Goal: Transaction & Acquisition: Purchase product/service

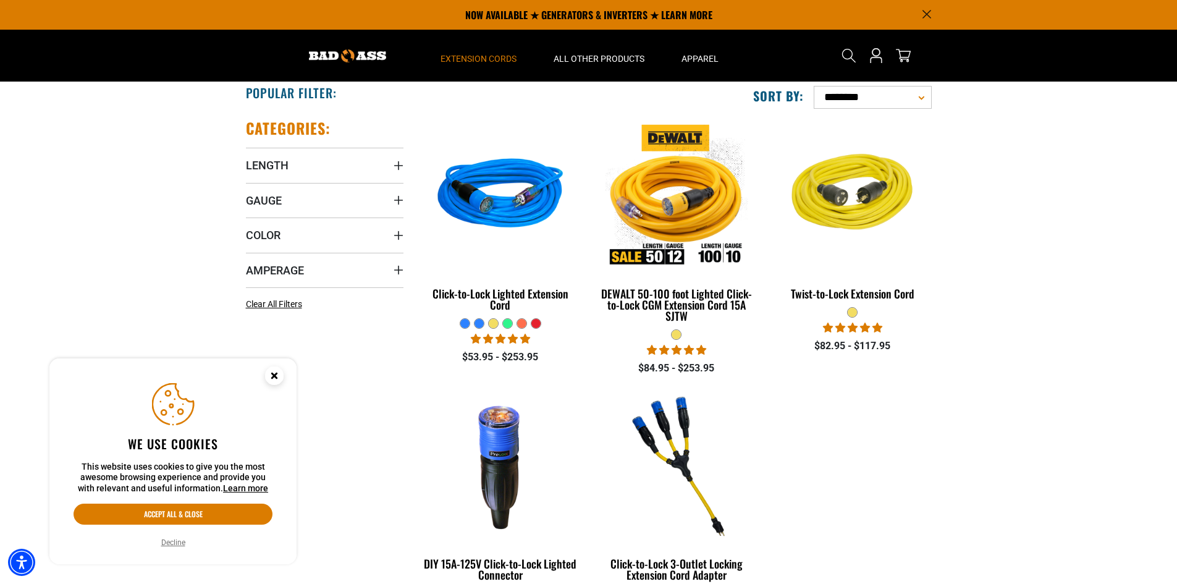
scroll to position [224, 0]
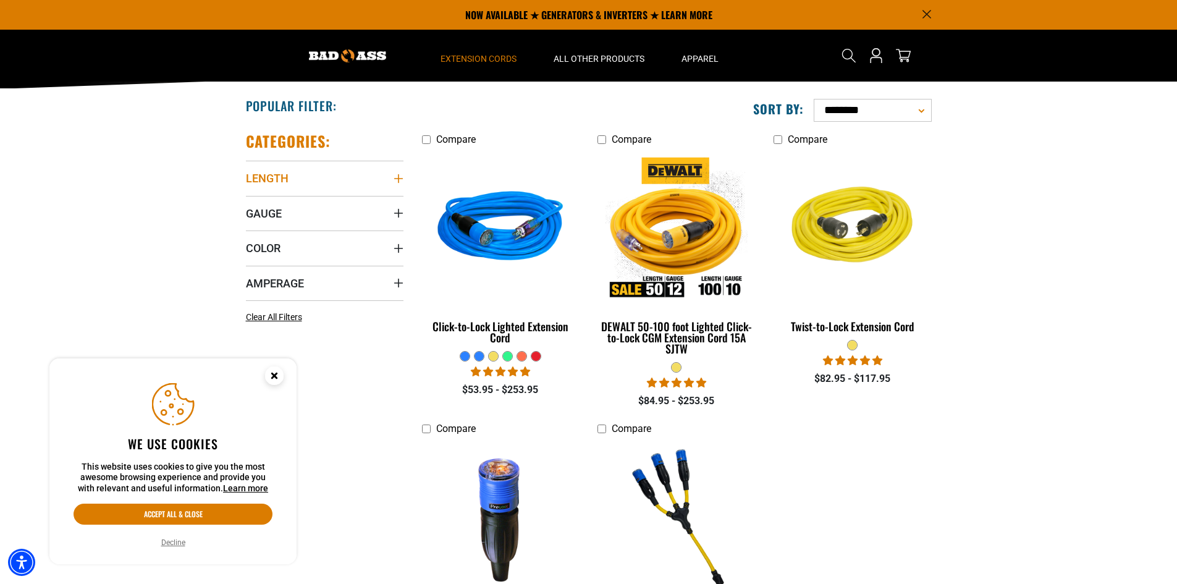
click at [400, 178] on icon "Length" at bounding box center [399, 179] width 10 height 10
click at [254, 221] on icon at bounding box center [251, 224] width 10 height 16
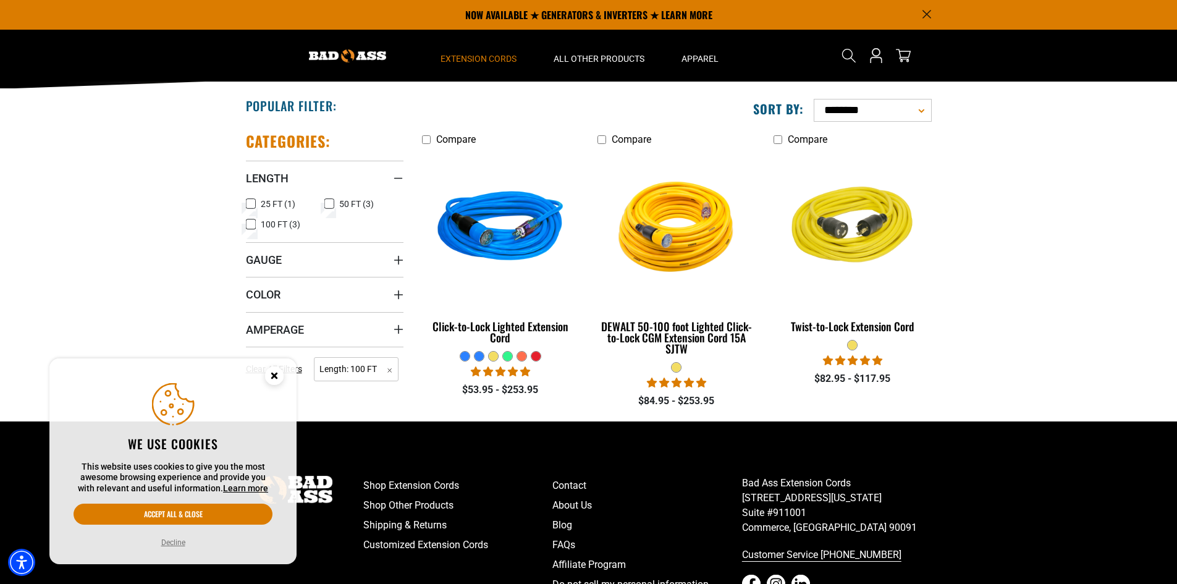
click at [274, 376] on g "Close this option" at bounding box center [274, 375] width 4 height 4
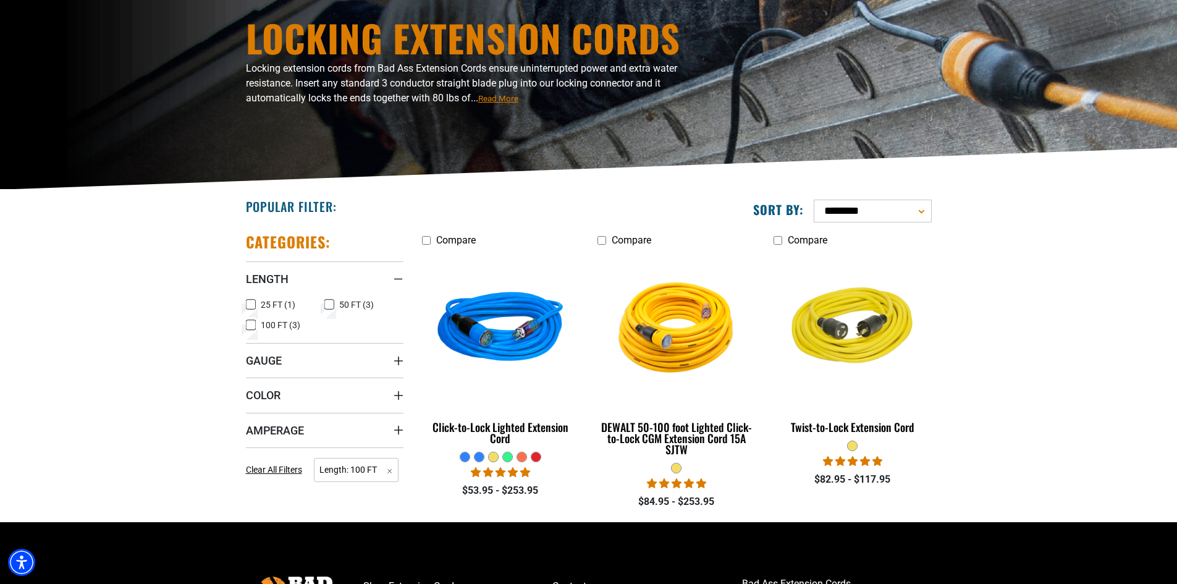
scroll to position [129, 0]
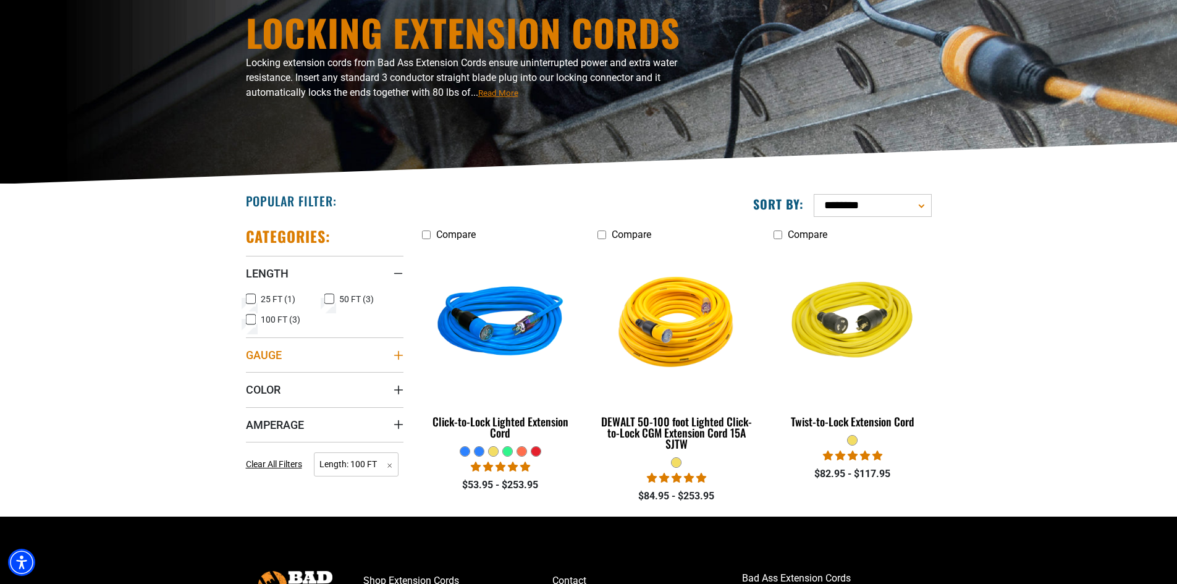
click at [398, 350] on icon "Gauge" at bounding box center [399, 355] width 10 height 10
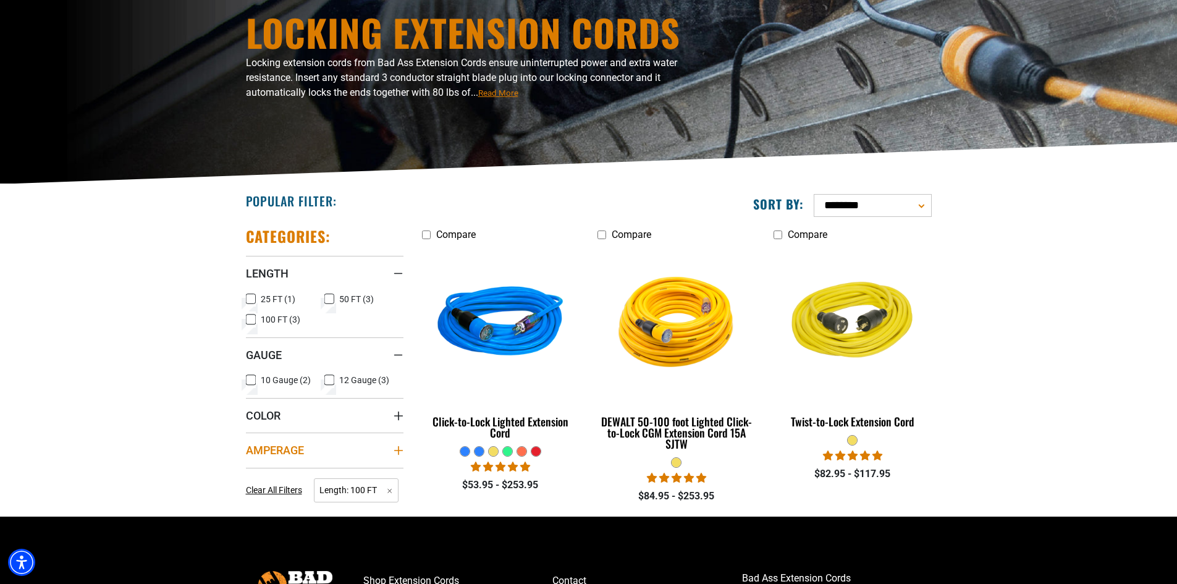
click at [397, 449] on icon "Amperage" at bounding box center [399, 451] width 10 height 10
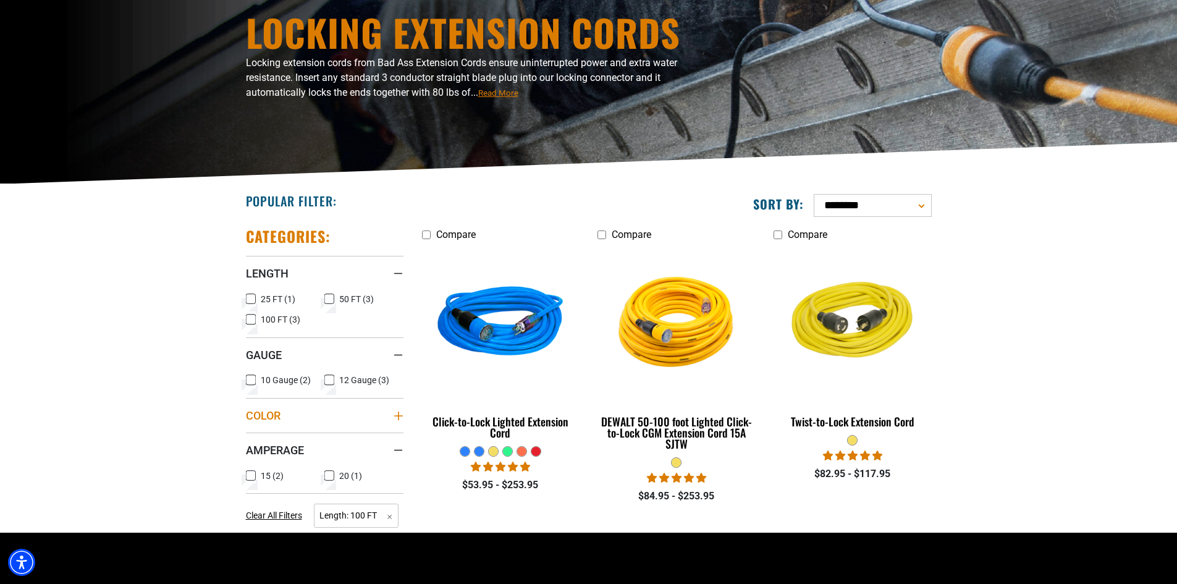
click at [401, 412] on icon "Color" at bounding box center [399, 416] width 10 height 10
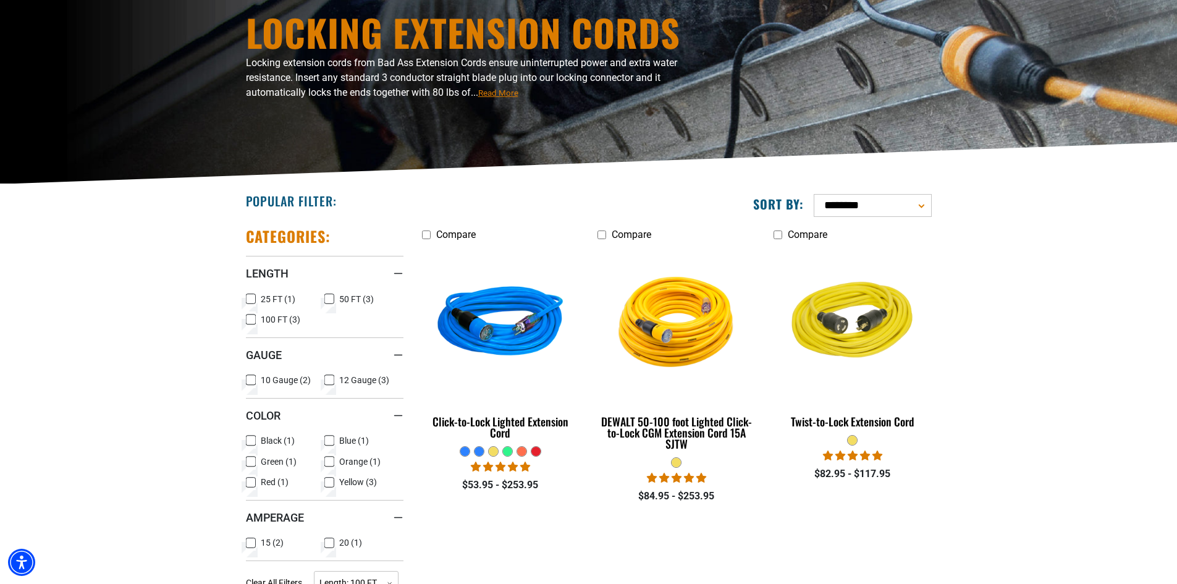
click at [252, 480] on icon at bounding box center [251, 483] width 10 height 16
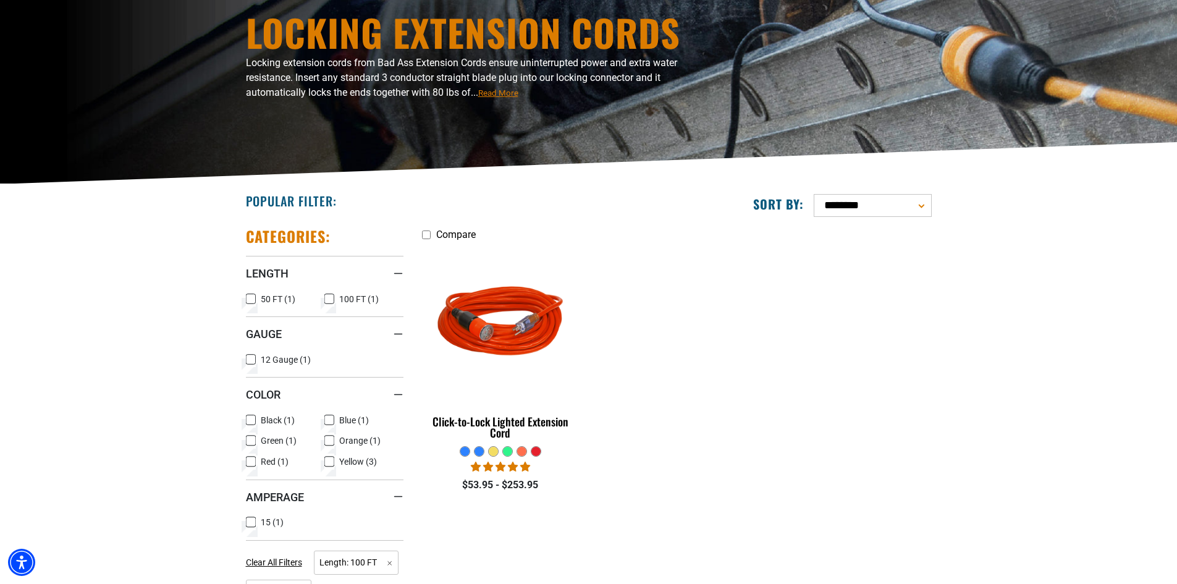
click at [250, 357] on icon at bounding box center [251, 360] width 10 height 16
click at [396, 495] on div "Amperage" at bounding box center [399, 497] width 10 height 10
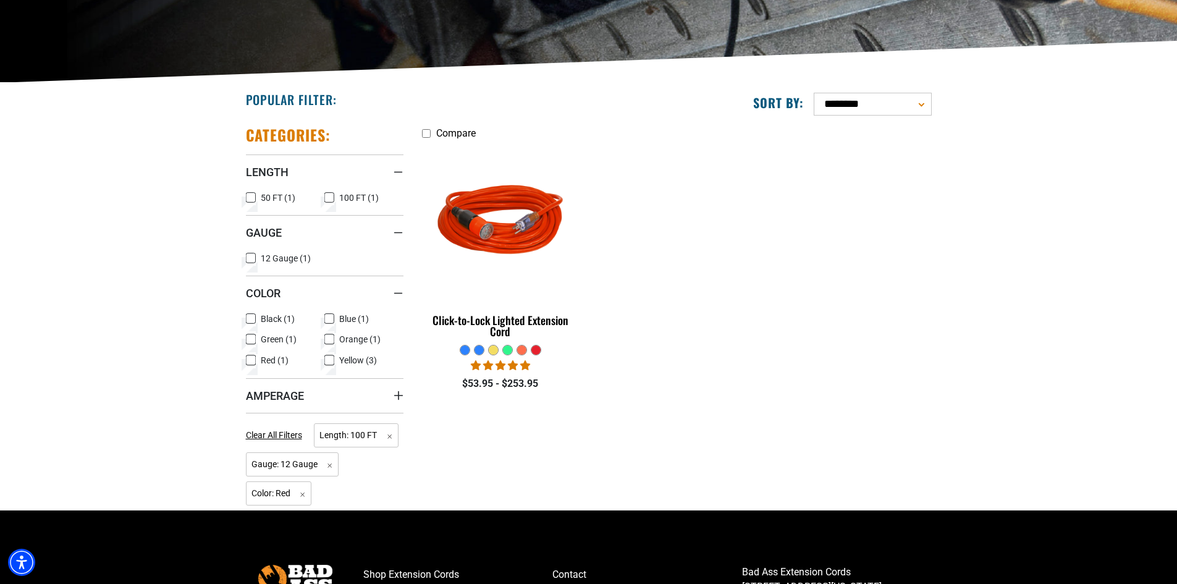
scroll to position [233, 0]
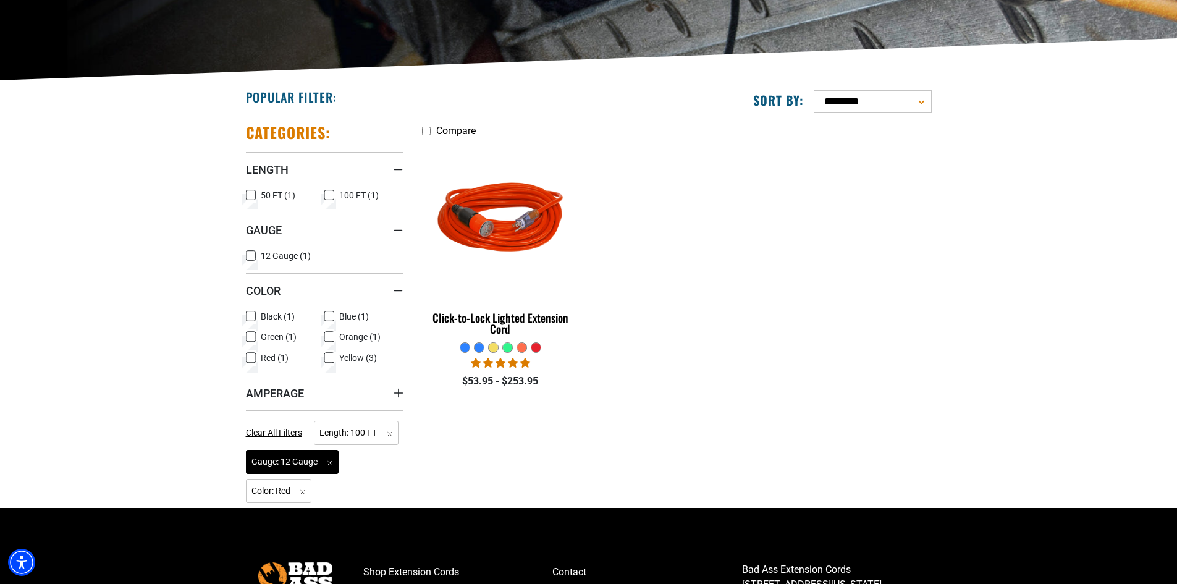
click at [315, 460] on span "Gauge: 12 Gauge Remove filter" at bounding box center [292, 462] width 93 height 24
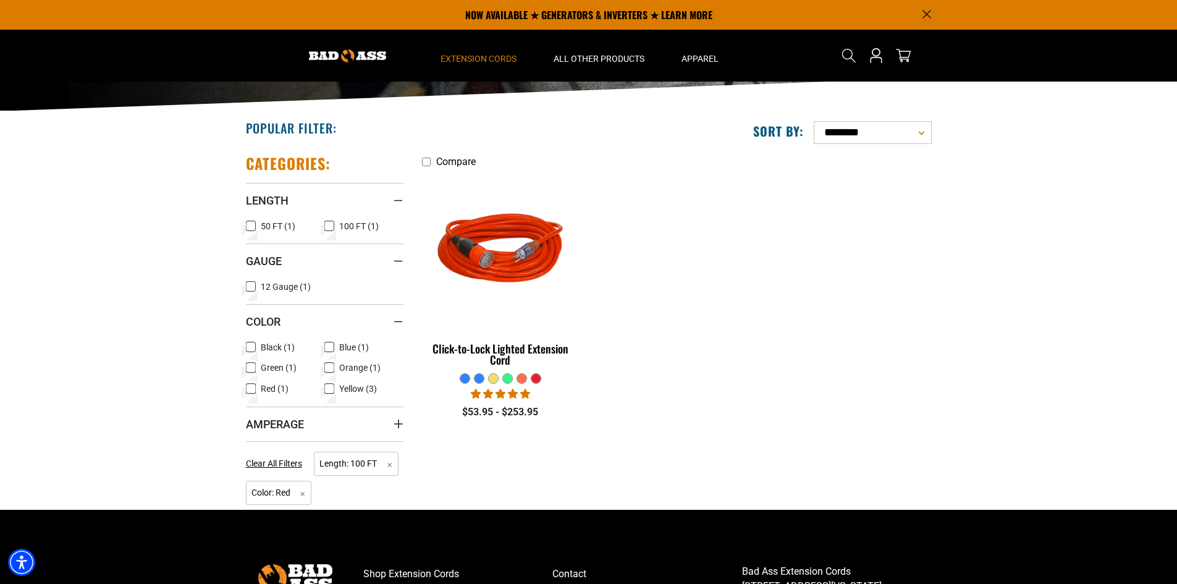
scroll to position [198, 0]
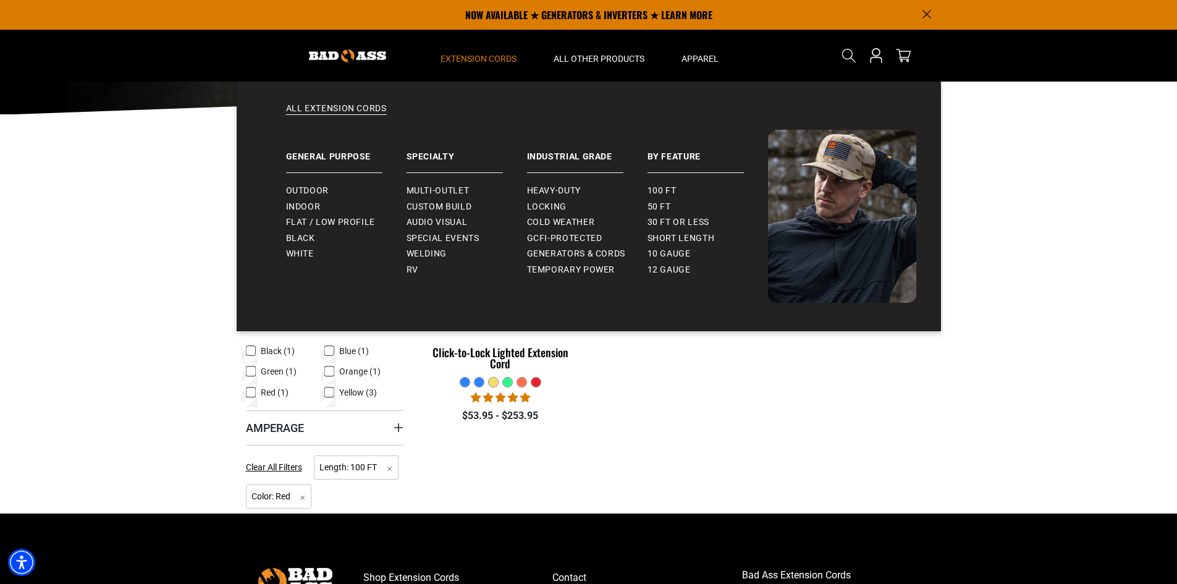
click at [485, 57] on span "Extension Cords" at bounding box center [479, 58] width 76 height 11
click at [564, 216] on link "Cold Weather" at bounding box center [587, 222] width 121 height 16
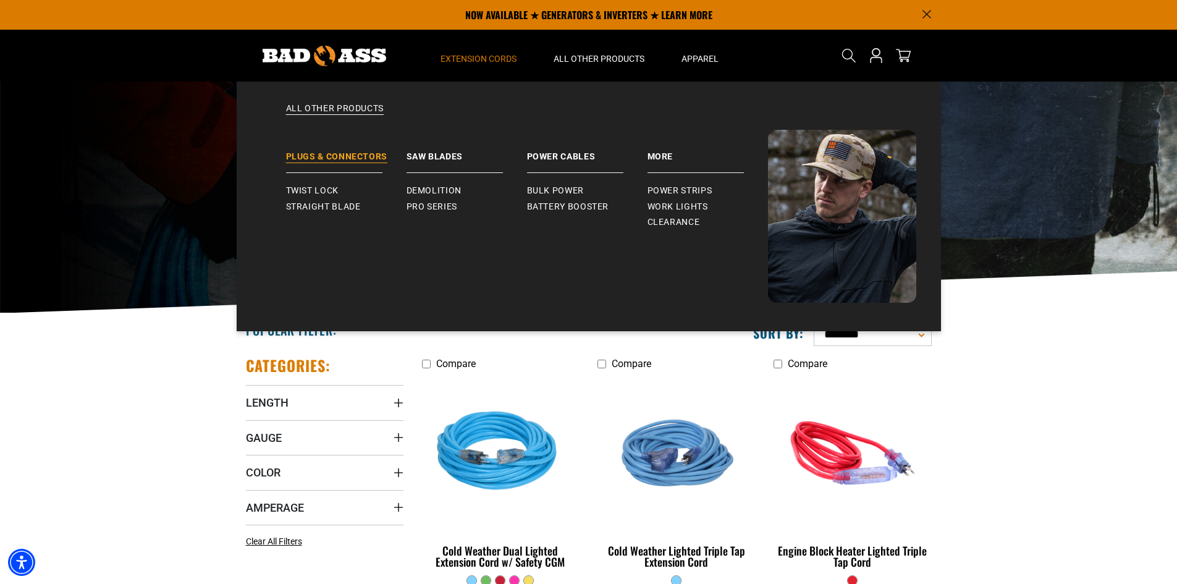
click at [352, 153] on link "Plugs & Connectors" at bounding box center [346, 151] width 121 height 43
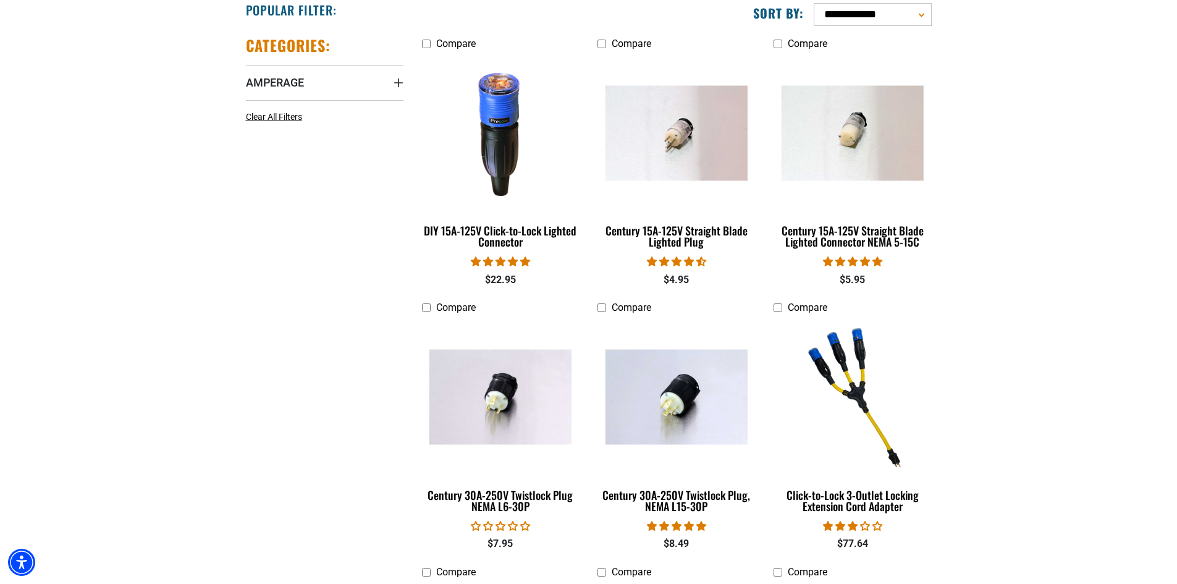
scroll to position [312, 0]
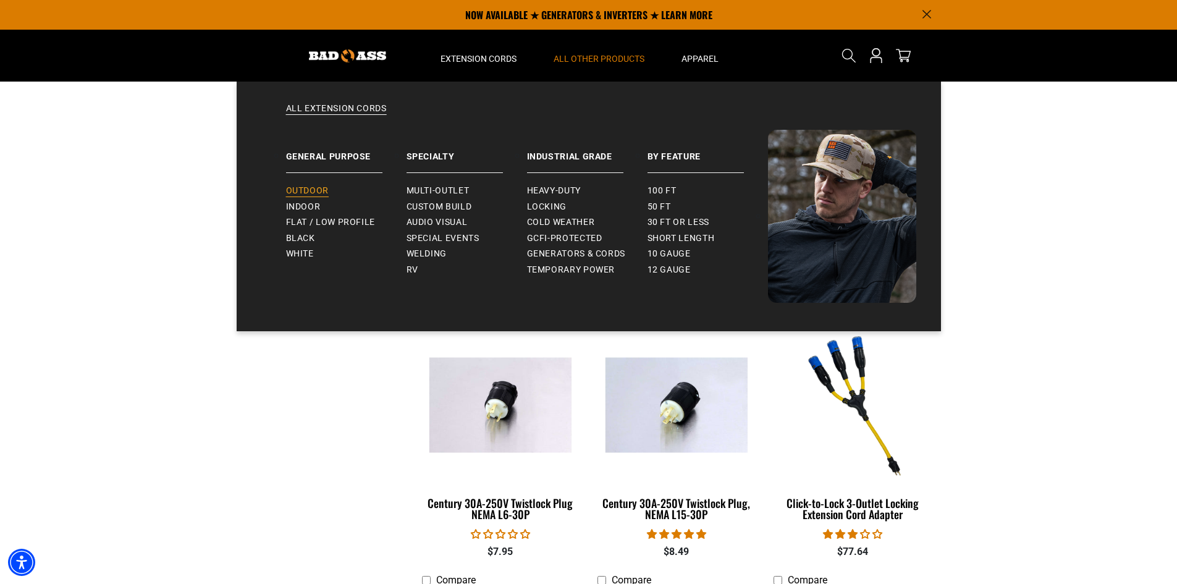
click at [320, 187] on span "Outdoor" at bounding box center [307, 190] width 43 height 11
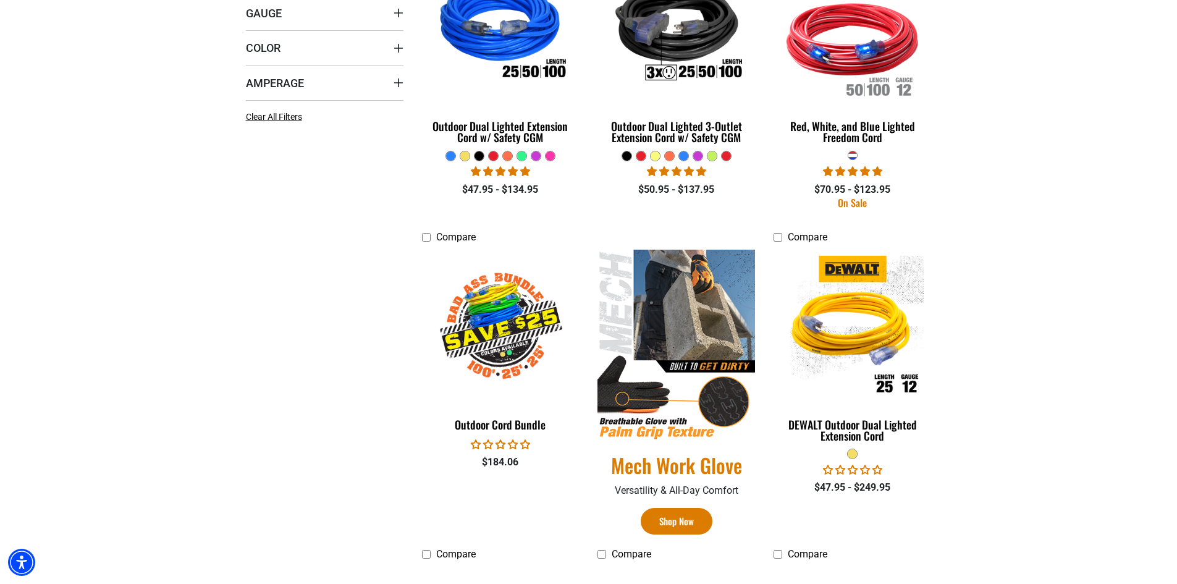
scroll to position [428, 0]
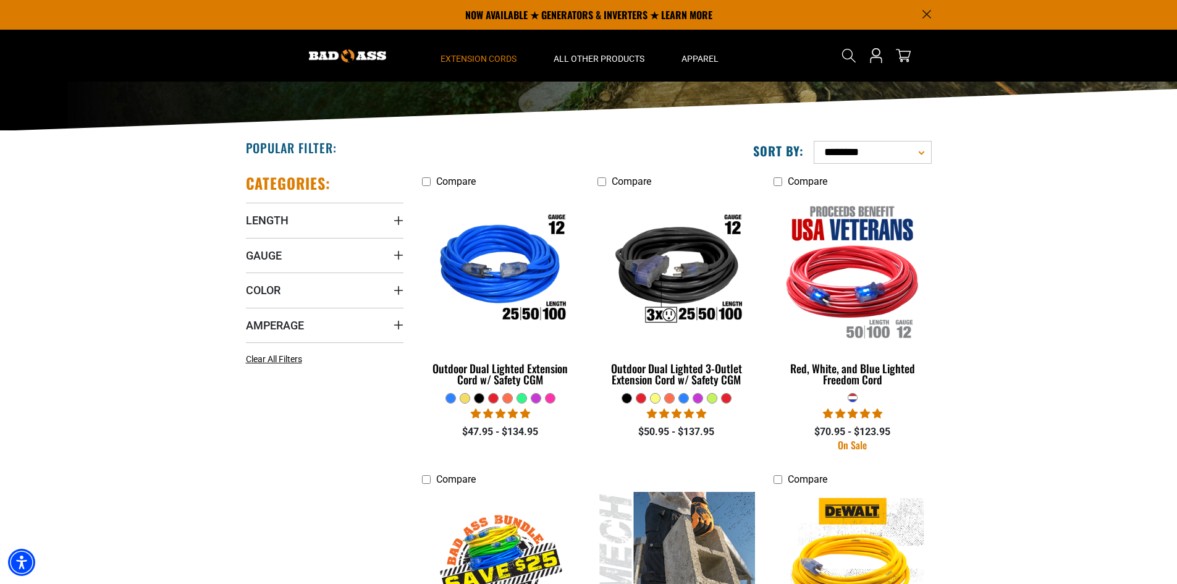
scroll to position [180, 0]
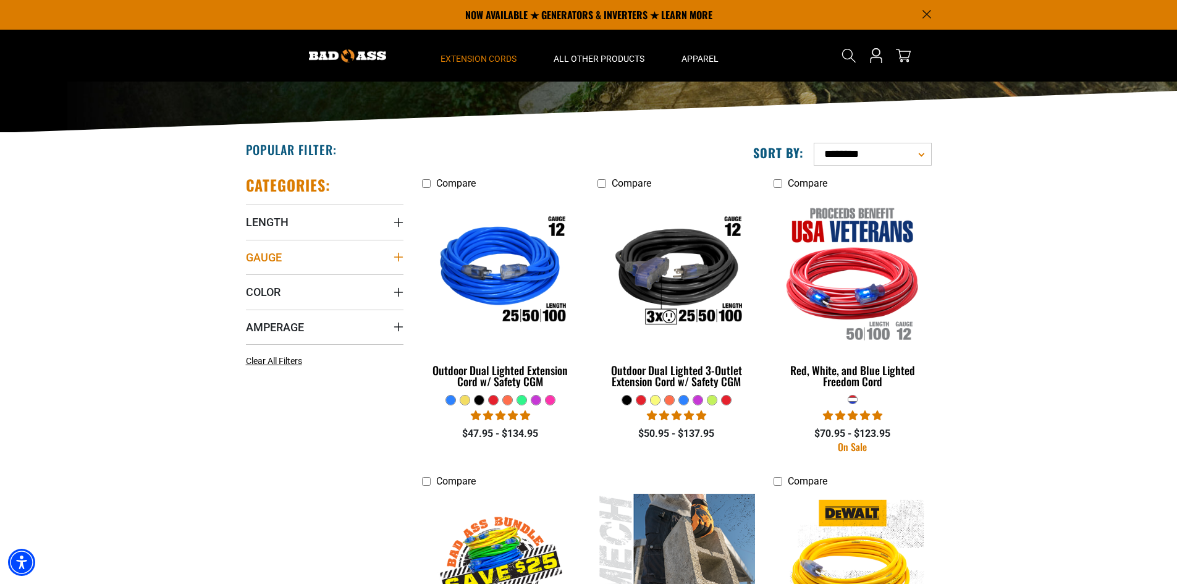
click at [400, 258] on icon "Gauge" at bounding box center [399, 257] width 10 height 10
click at [250, 281] on icon at bounding box center [251, 282] width 10 height 16
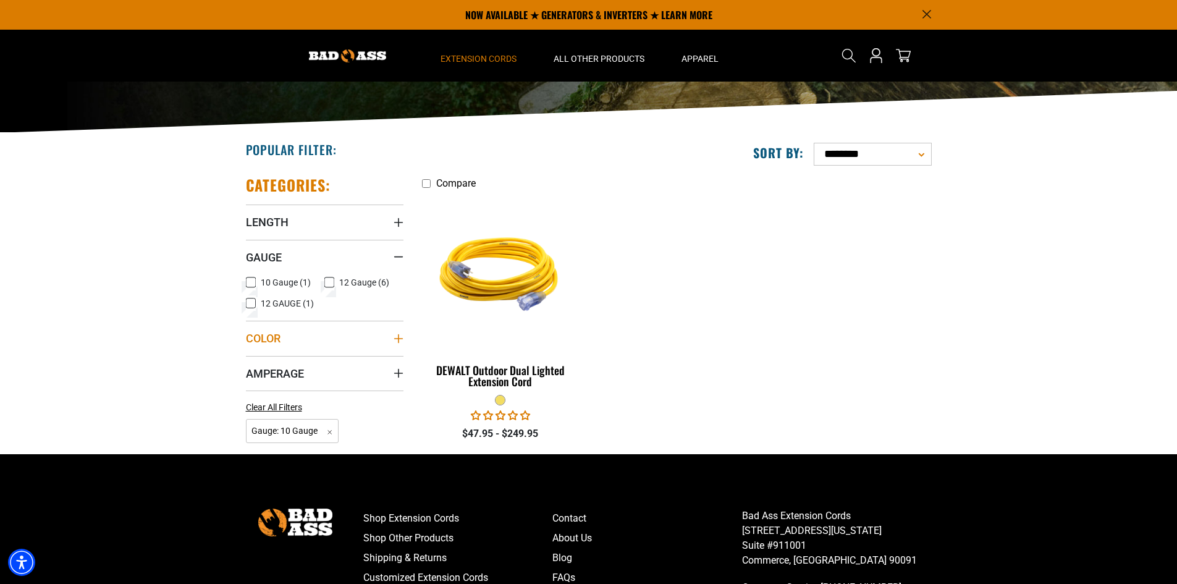
click at [396, 339] on icon "Color" at bounding box center [398, 338] width 9 height 9
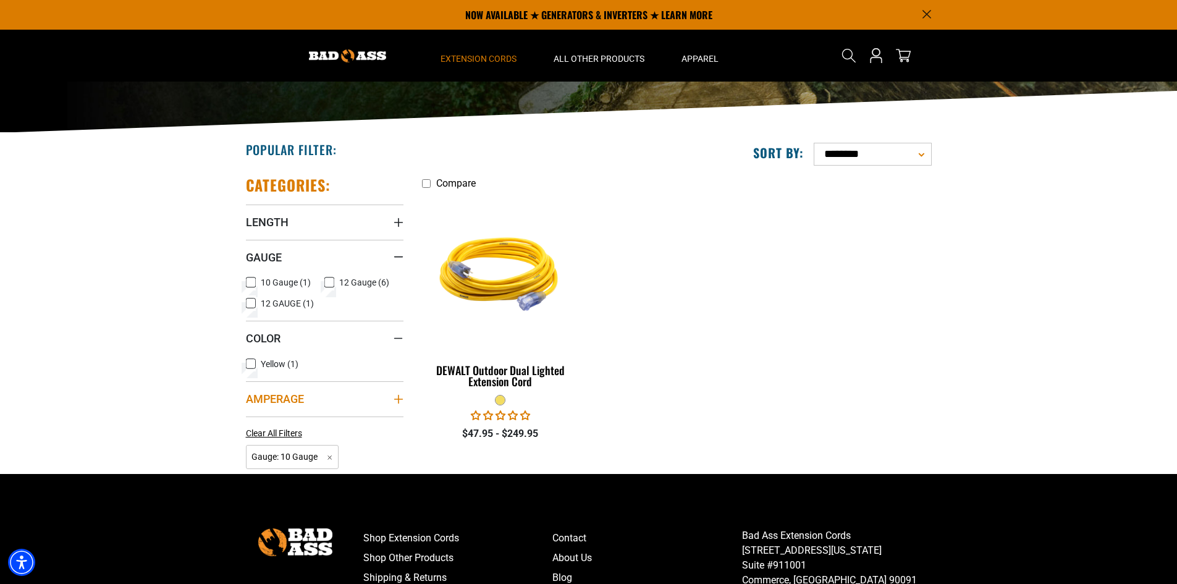
click at [400, 400] on icon "Amperage" at bounding box center [399, 399] width 10 height 10
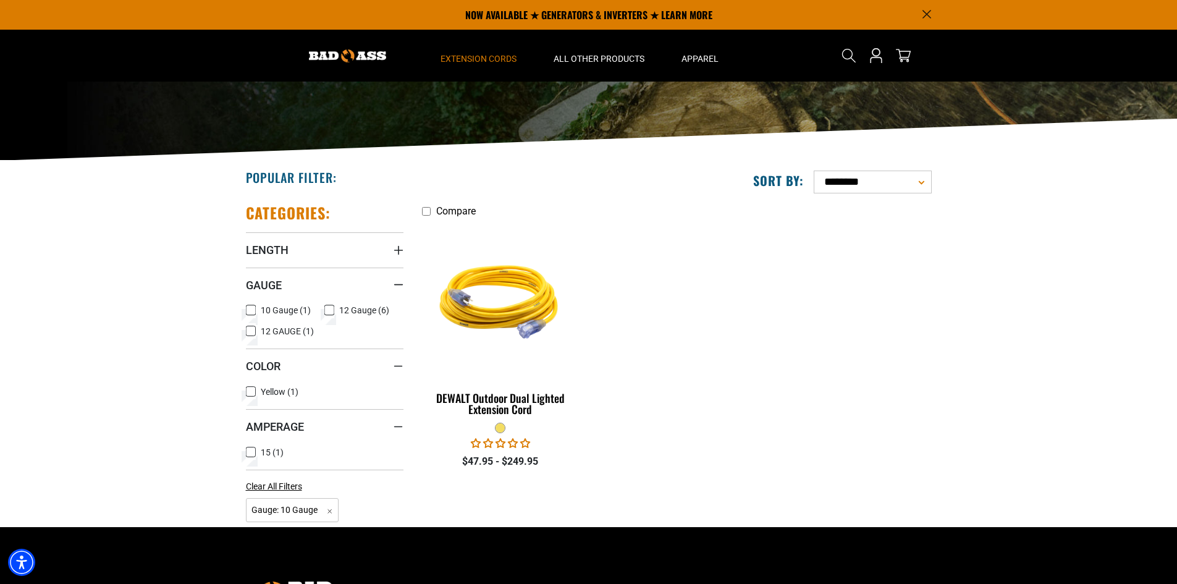
scroll to position [90, 0]
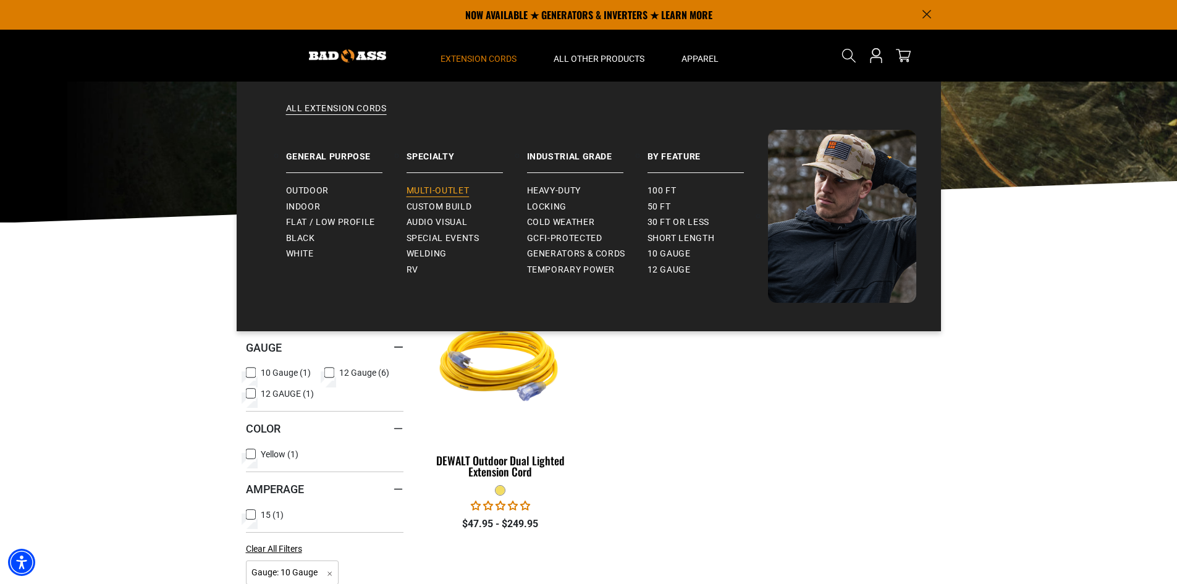
click at [451, 188] on span "Multi-Outlet" at bounding box center [438, 190] width 63 height 11
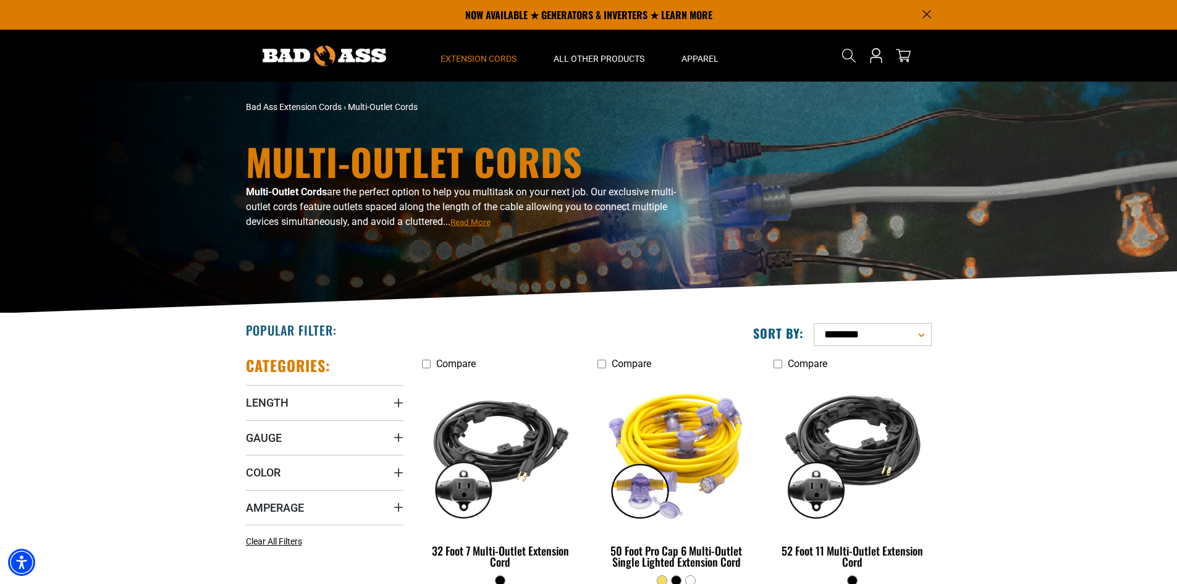
drag, startPoint x: 1180, startPoint y: 200, endPoint x: 915, endPoint y: 4, distance: 329.5
click at [966, 40] on html "Skip to main content Enable accessibility for low vision Open the accessibility…" at bounding box center [588, 292] width 1177 height 584
click at [481, 221] on span "Read More" at bounding box center [470, 222] width 40 height 9
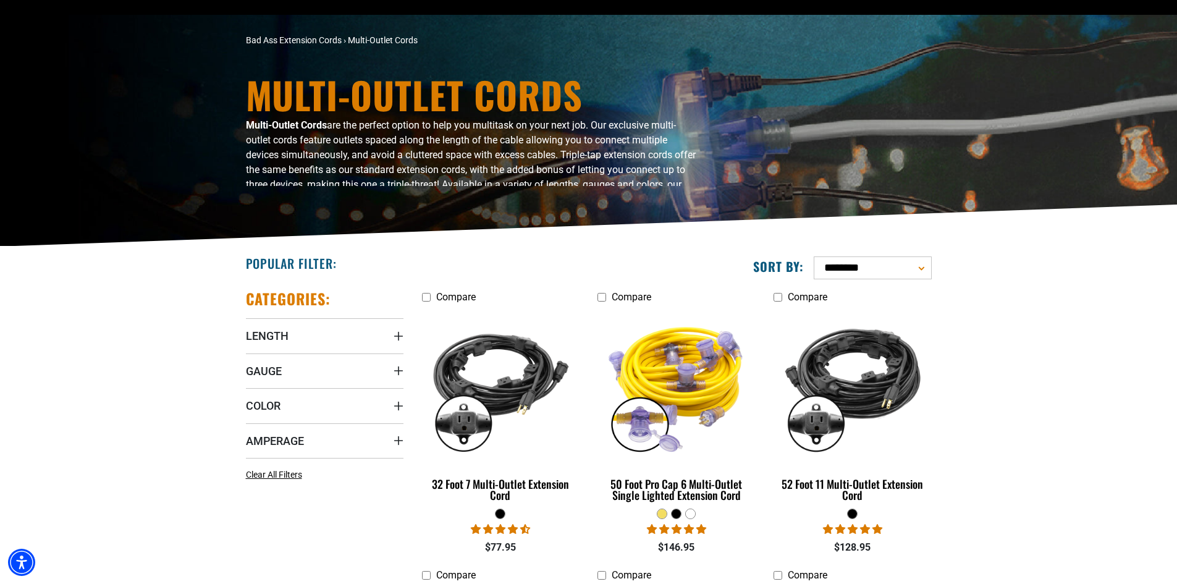
scroll to position [65, 0]
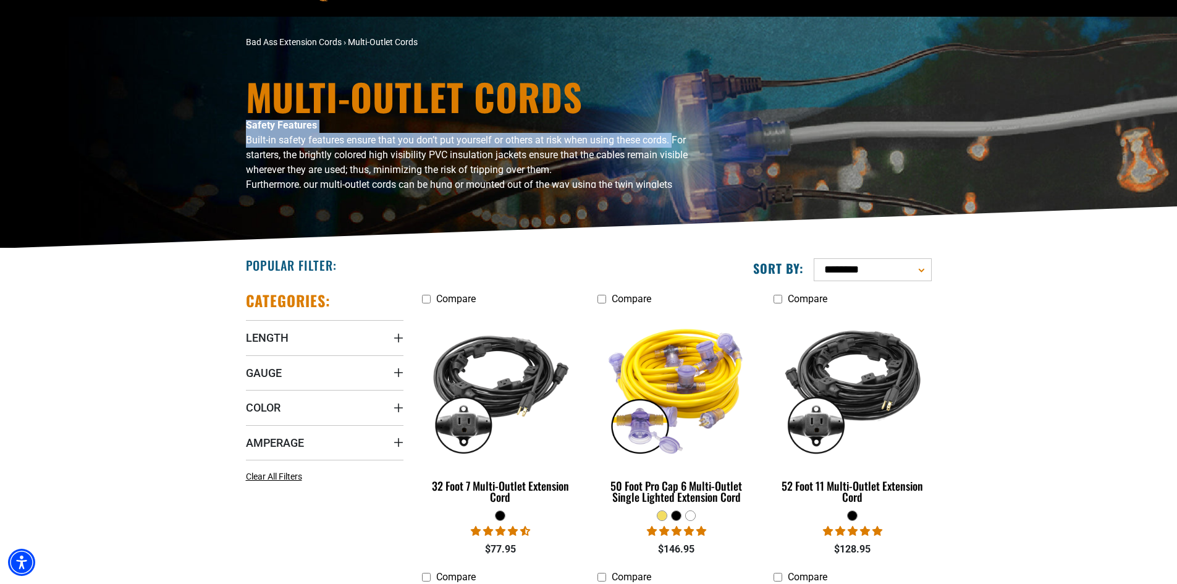
drag, startPoint x: 696, startPoint y: 128, endPoint x: 675, endPoint y: 119, distance: 22.7
click at [675, 120] on div "Multi-Outlet Cords are the perfect option to help you multitask on your next jo…" at bounding box center [471, 154] width 451 height 68
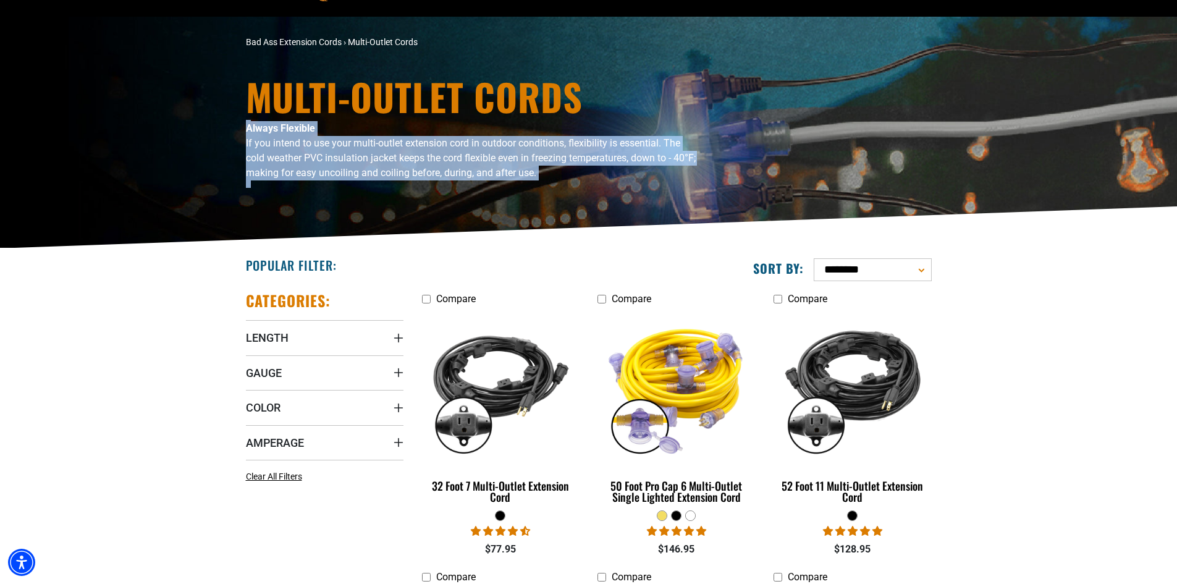
scroll to position [198, 0]
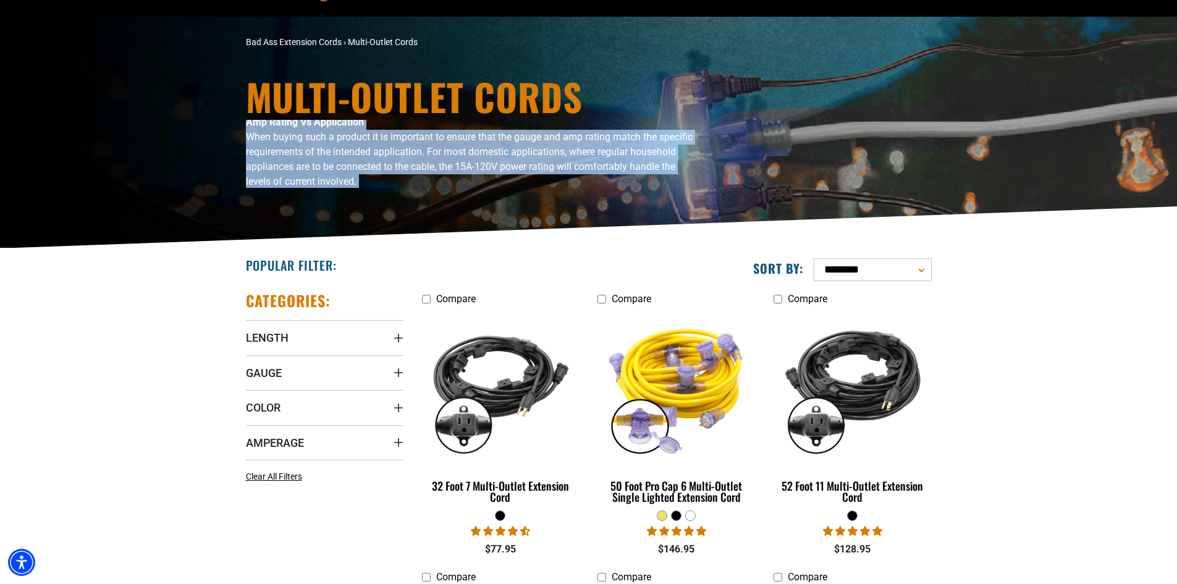
drag, startPoint x: 693, startPoint y: 149, endPoint x: 688, endPoint y: 101, distance: 47.8
click at [690, 101] on div "Multi-Outlet Cords Multi-Outlet Cords are the perfect option to help you multit…" at bounding box center [472, 133] width 470 height 110
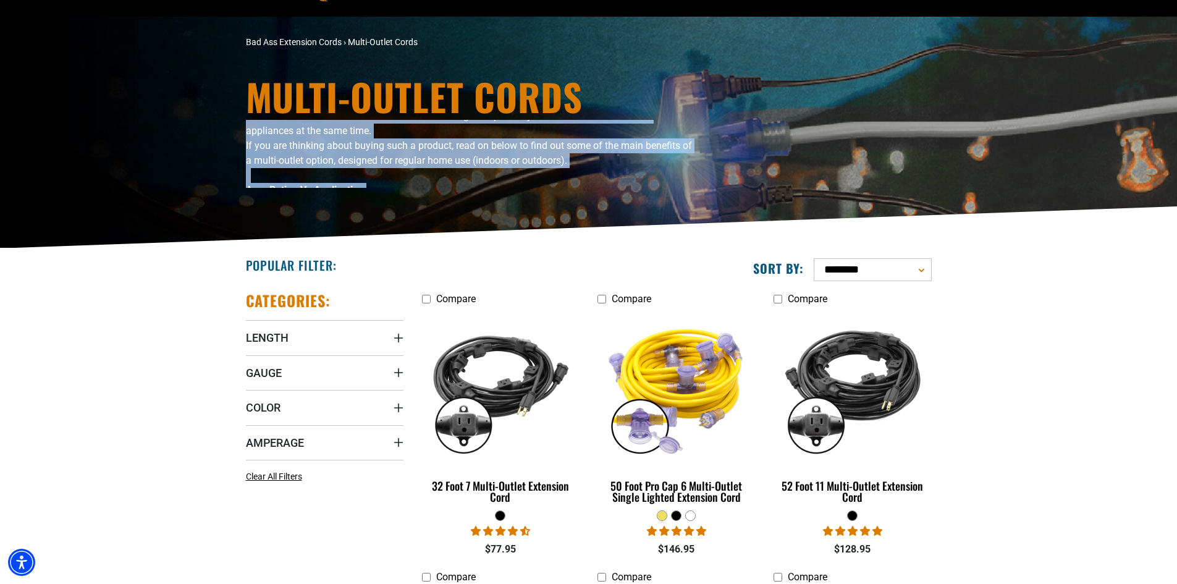
scroll to position [96, 0]
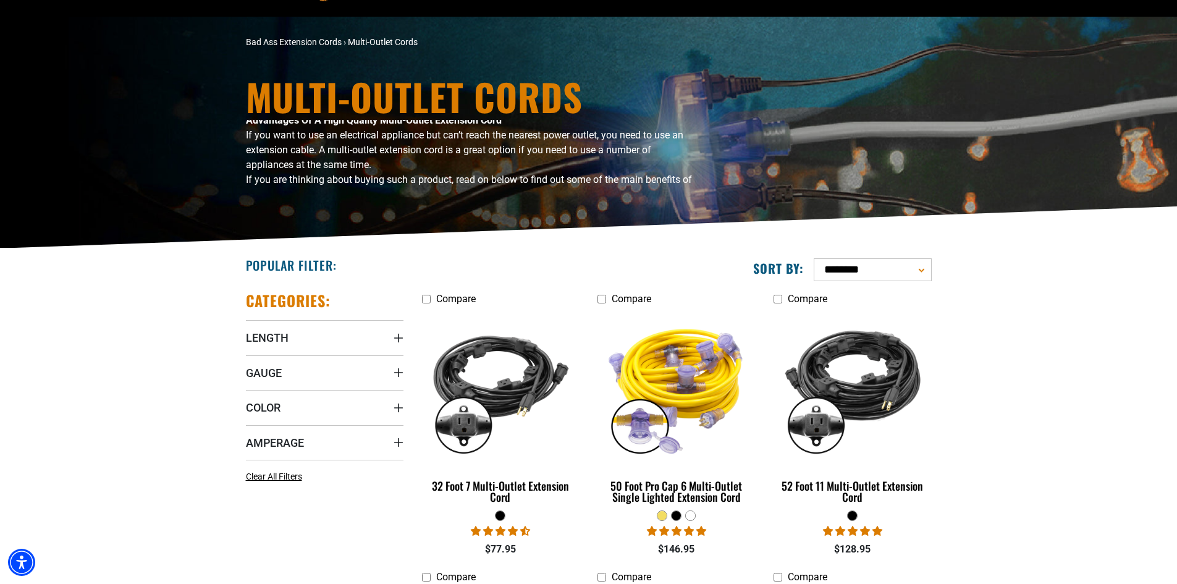
click at [193, 105] on div "Multi-Outlet Cords Multi-Outlet Cords are the perfect option to help you multit…" at bounding box center [588, 133] width 1177 height 232
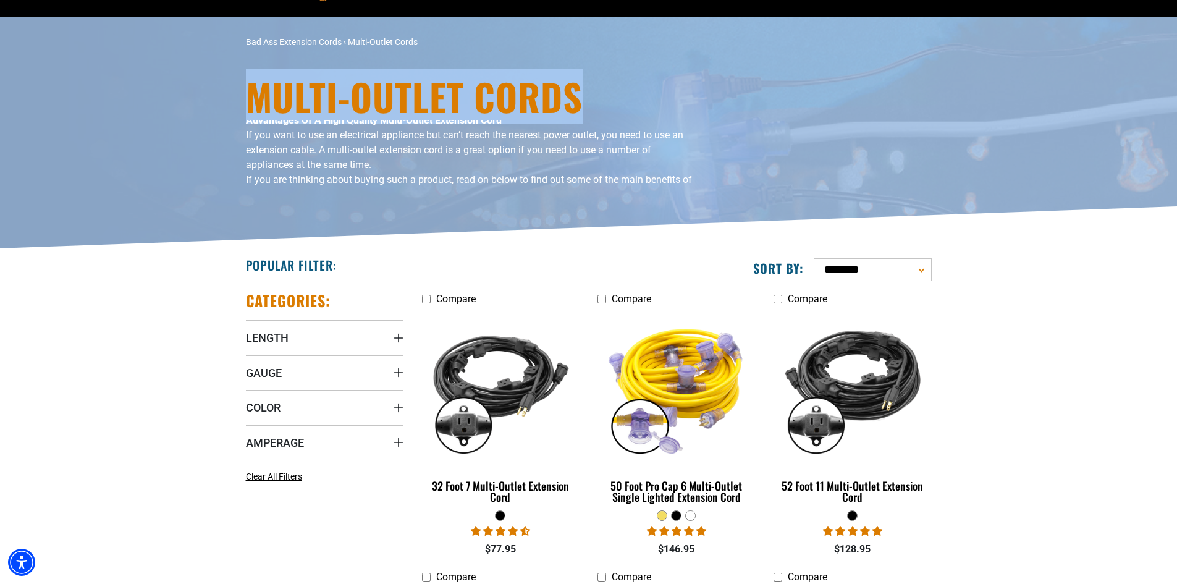
click at [1177, 56] on html "Skip to main content Enable accessibility for low vision Open the accessibility…" at bounding box center [588, 227] width 1177 height 584
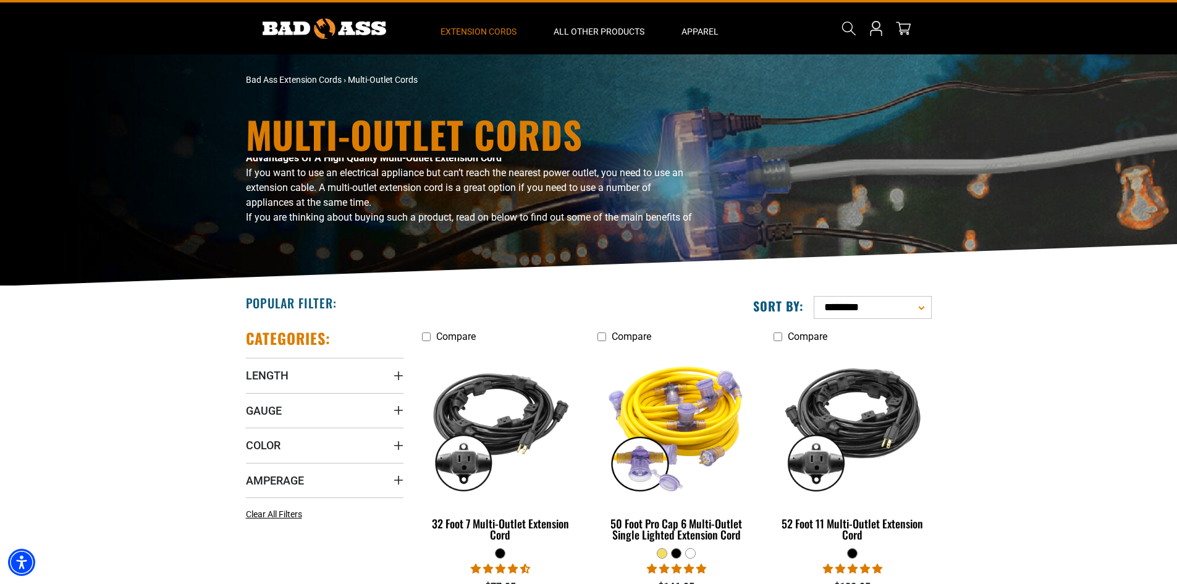
scroll to position [0, 0]
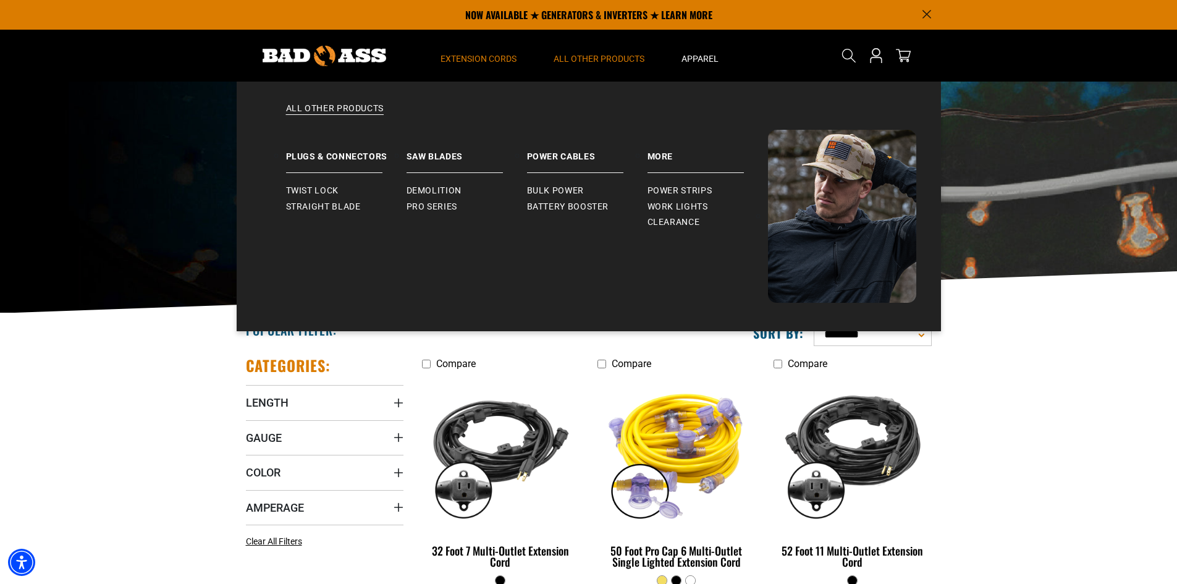
click at [599, 56] on span "All Other Products" at bounding box center [599, 58] width 91 height 11
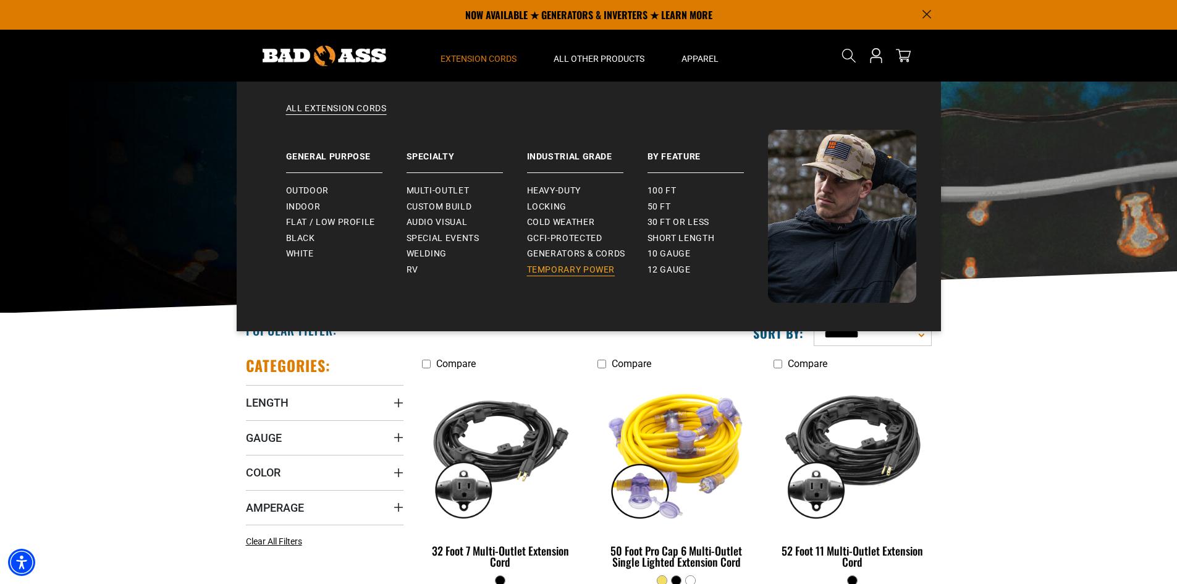
click at [557, 268] on span "Temporary Power" at bounding box center [571, 269] width 88 height 11
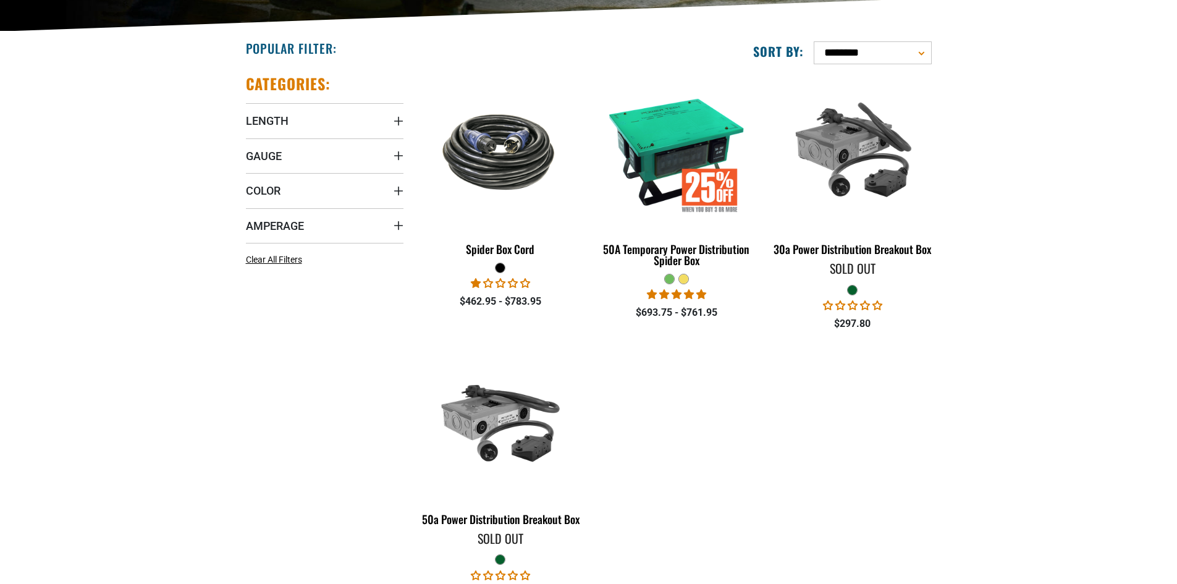
scroll to position [277, 0]
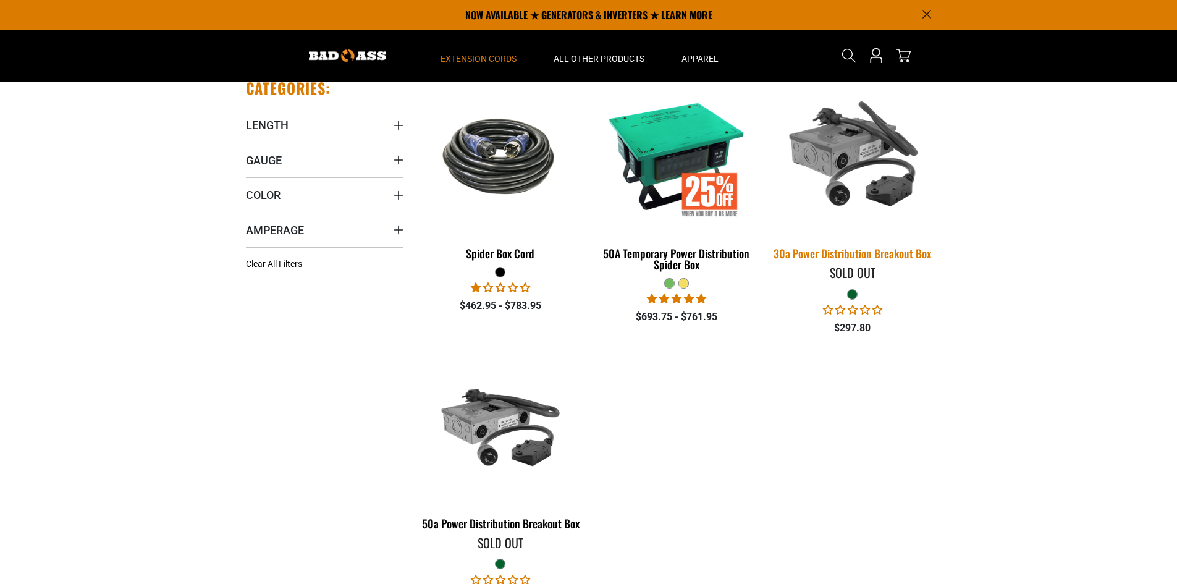
click at [853, 256] on div "30a Power Distribution Breakout Box" at bounding box center [853, 253] width 158 height 11
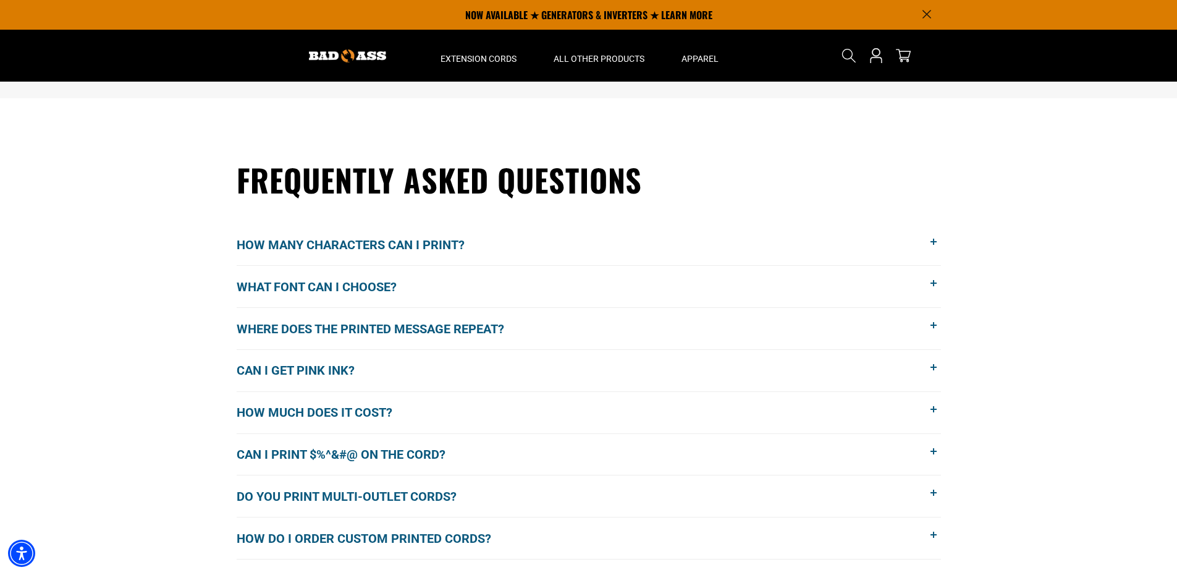
scroll to position [890, 0]
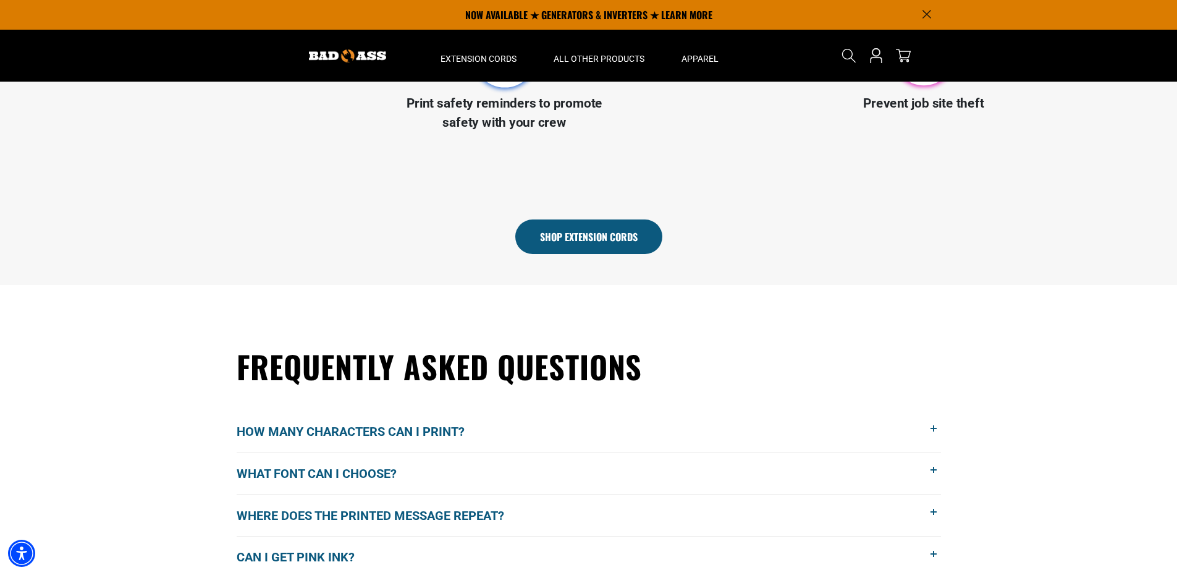
drag, startPoint x: 1182, startPoint y: 108, endPoint x: 1149, endPoint y: 232, distance: 127.7
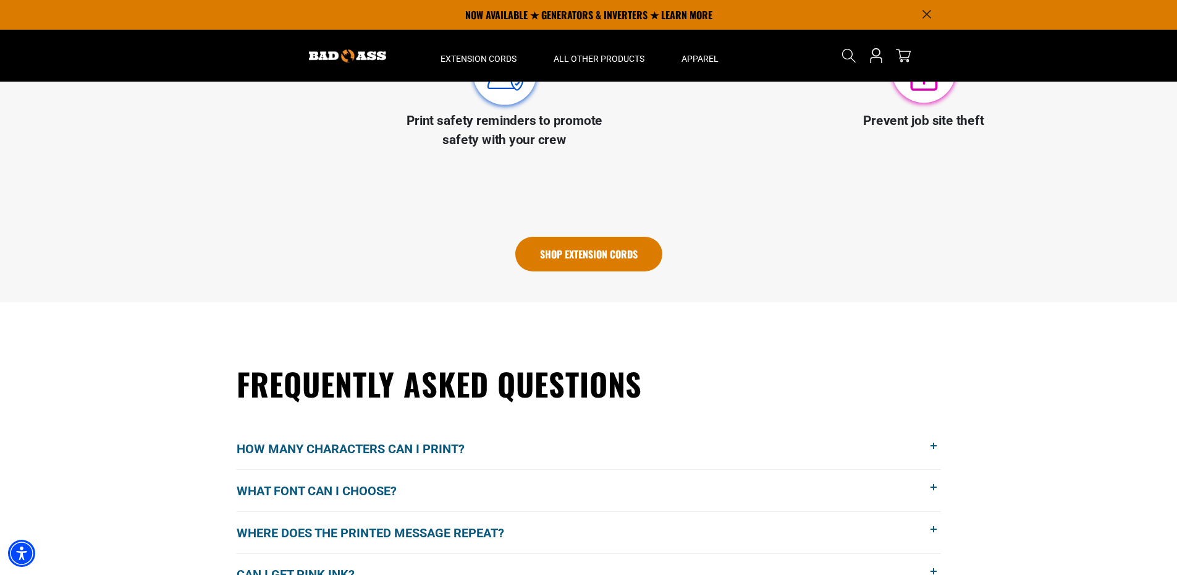
click at [597, 248] on link "Shop Extension Cords" at bounding box center [588, 254] width 147 height 35
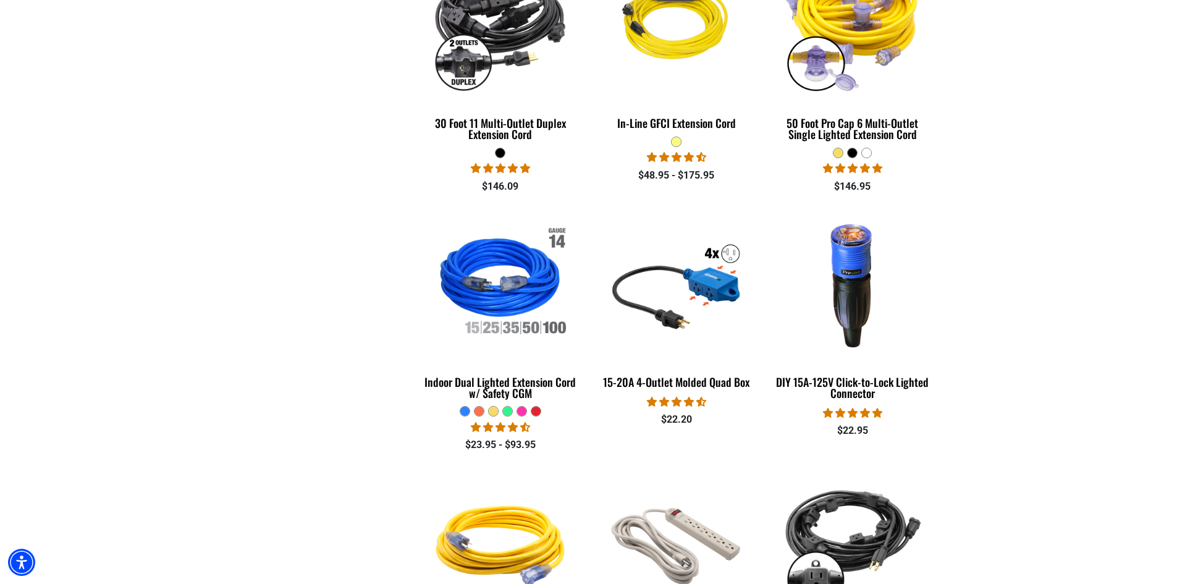
scroll to position [1198, 0]
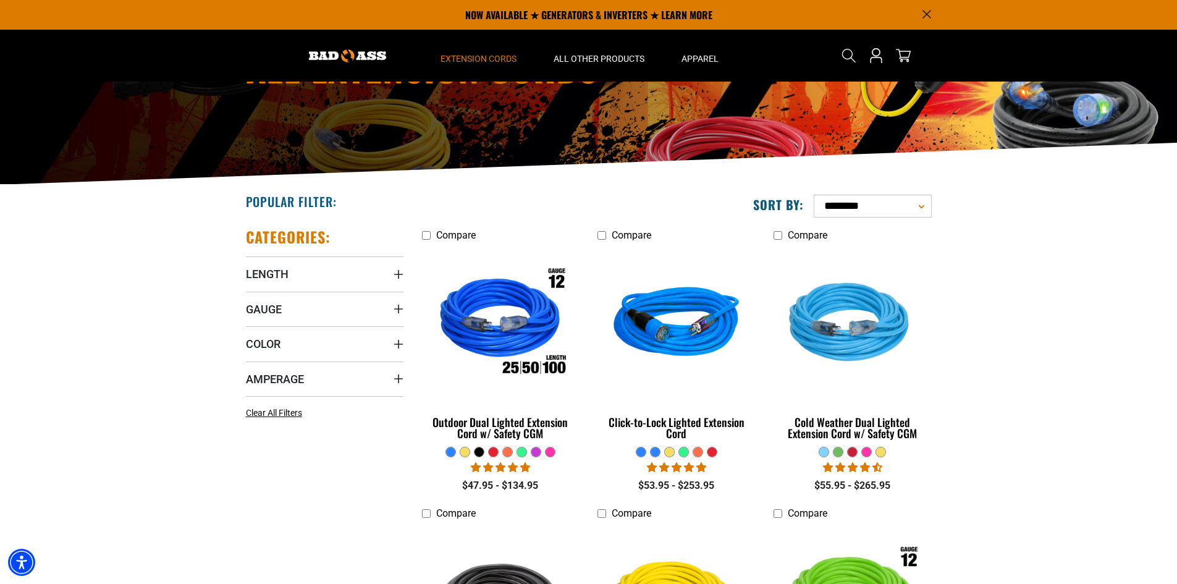
drag, startPoint x: 1182, startPoint y: 133, endPoint x: 1157, endPoint y: 135, distance: 24.2
click at [1158, 133] on html "Skip to main content Enable accessibility for low vision Open the accessibility…" at bounding box center [588, 163] width 1177 height 584
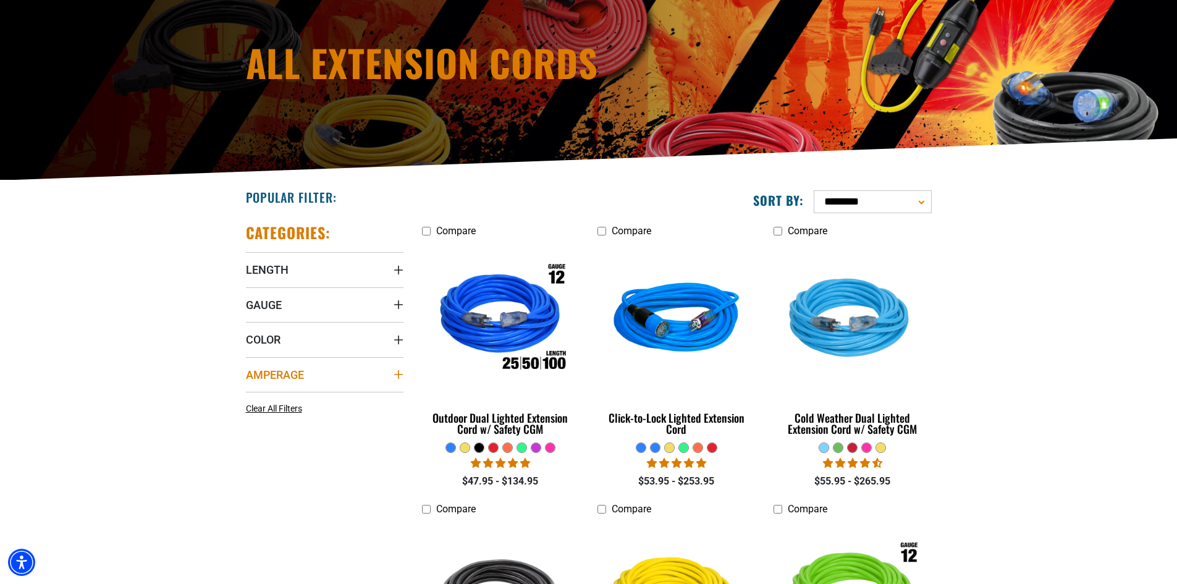
click at [396, 374] on icon "Amperage" at bounding box center [399, 375] width 10 height 10
click at [249, 420] on icon at bounding box center [251, 421] width 10 height 16
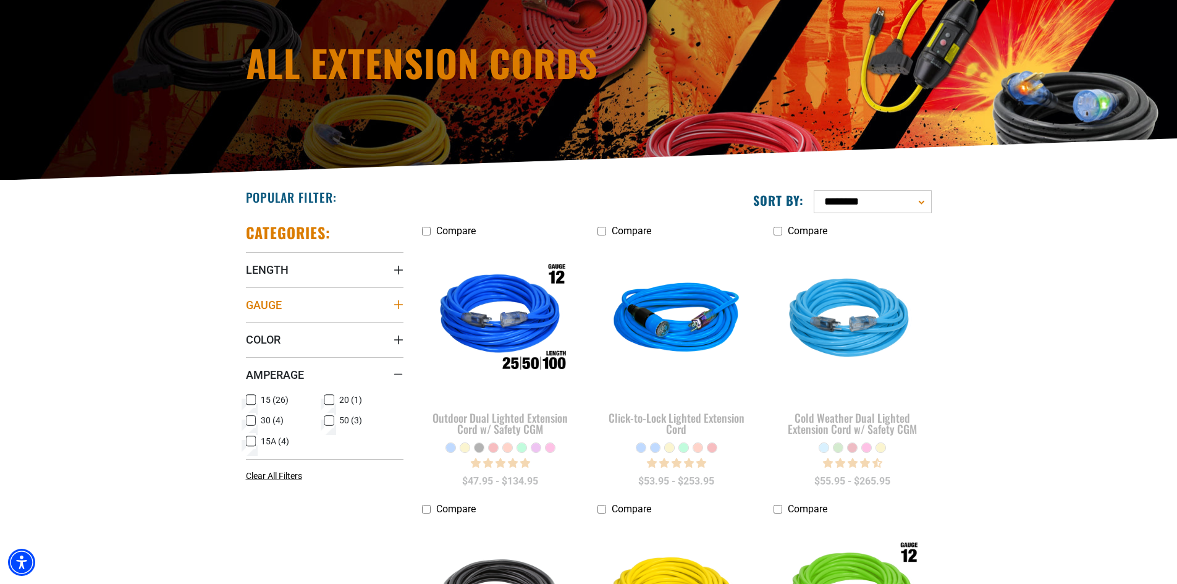
click at [402, 303] on icon "Gauge" at bounding box center [399, 305] width 10 height 10
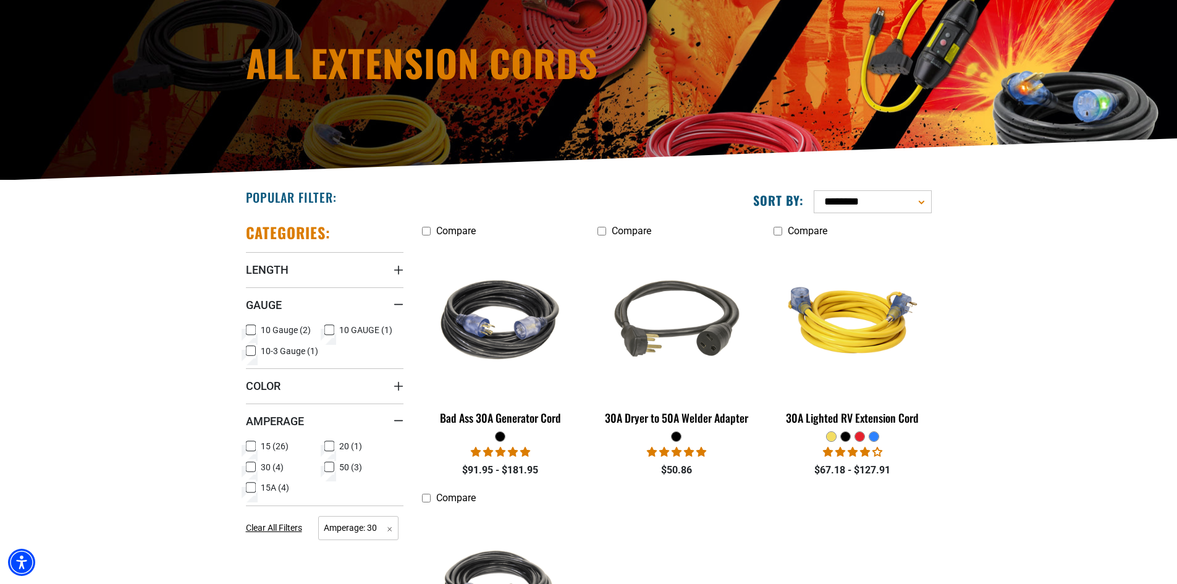
click at [252, 347] on icon at bounding box center [251, 351] width 10 height 16
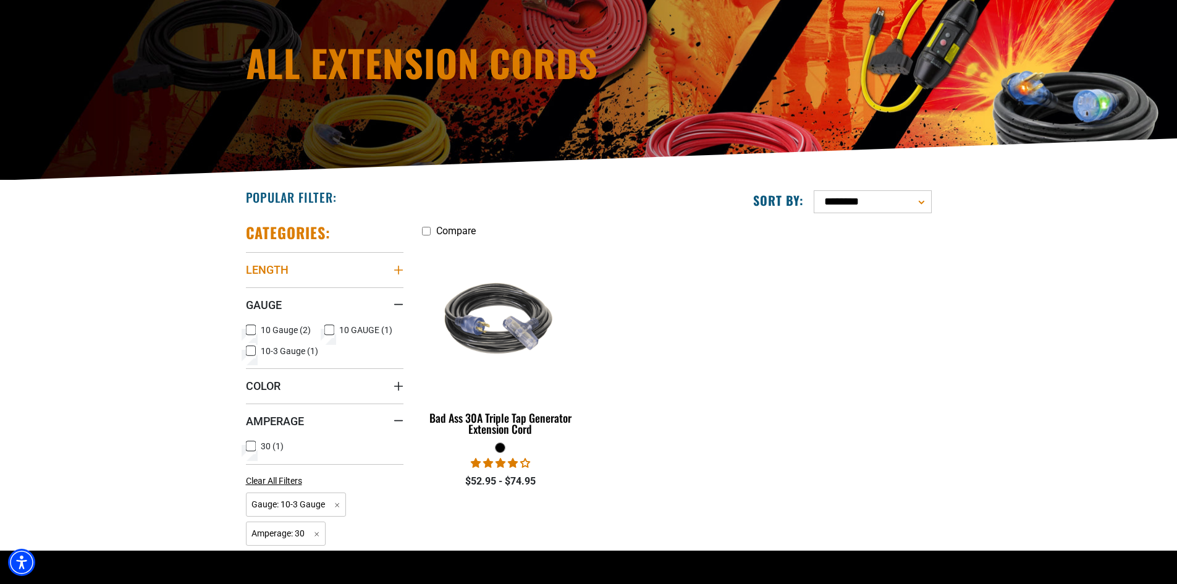
click at [395, 267] on icon "Length" at bounding box center [399, 270] width 10 height 10
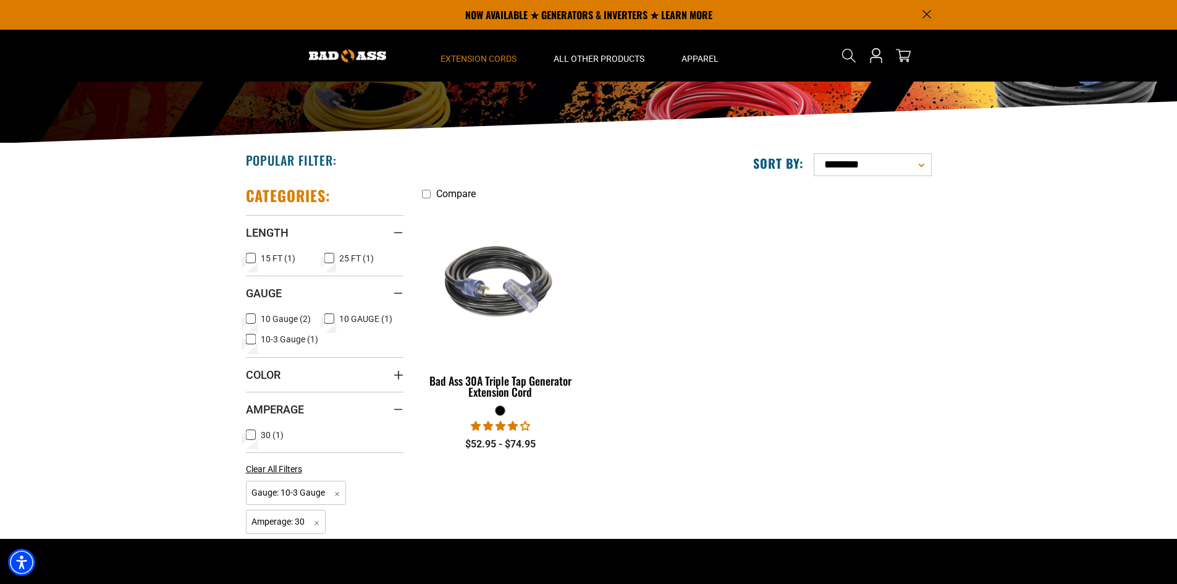
scroll to position [167, 0]
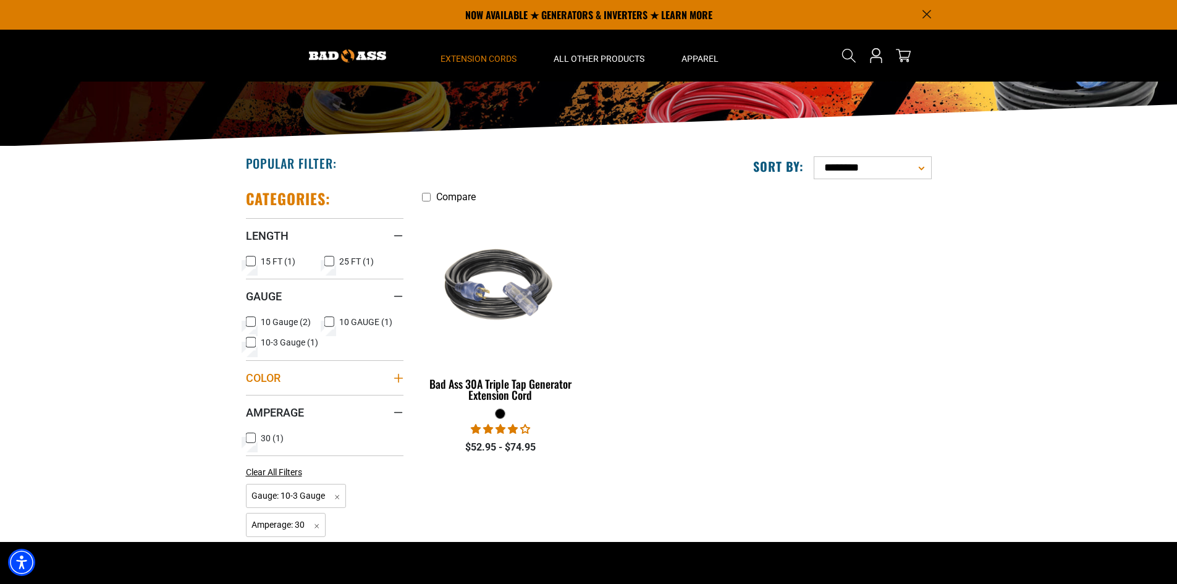
click at [399, 376] on icon "Color" at bounding box center [399, 378] width 10 height 10
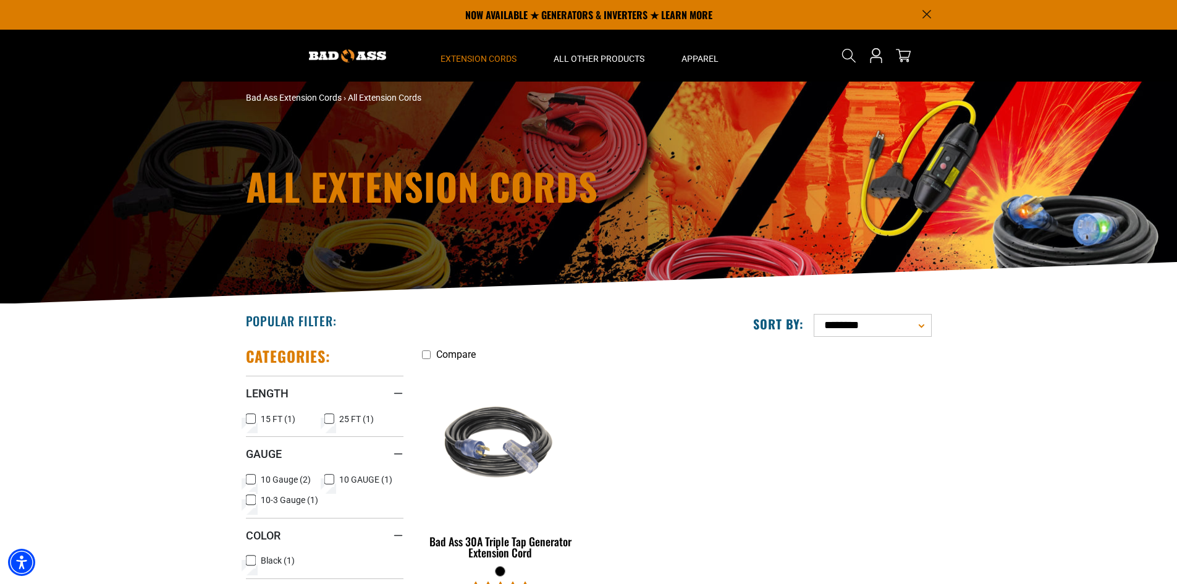
scroll to position [0, 0]
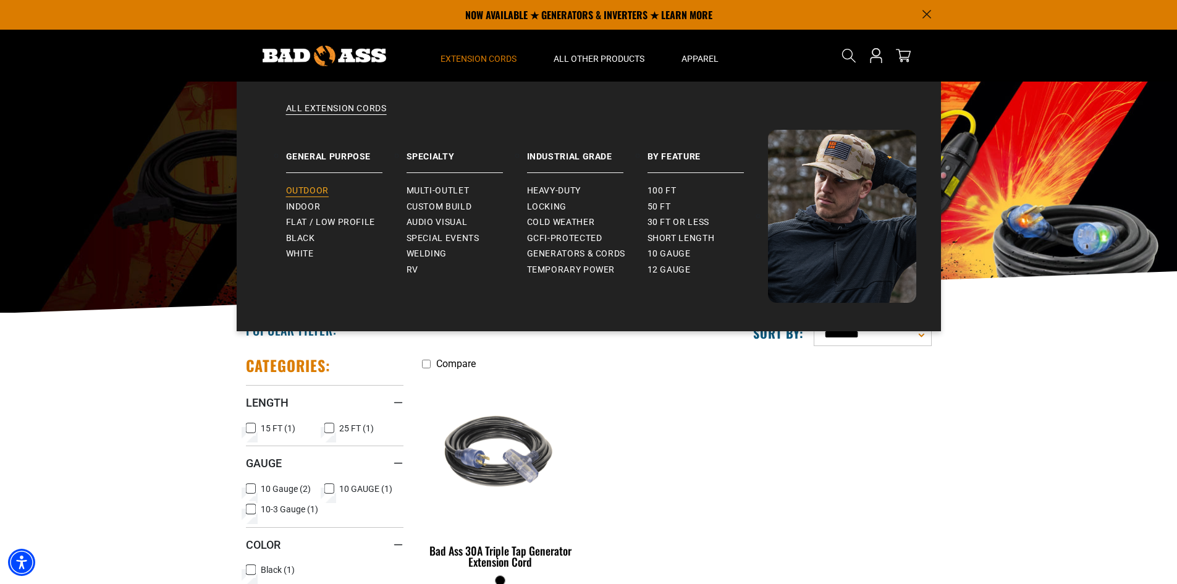
click at [312, 186] on span "Outdoor" at bounding box center [307, 190] width 43 height 11
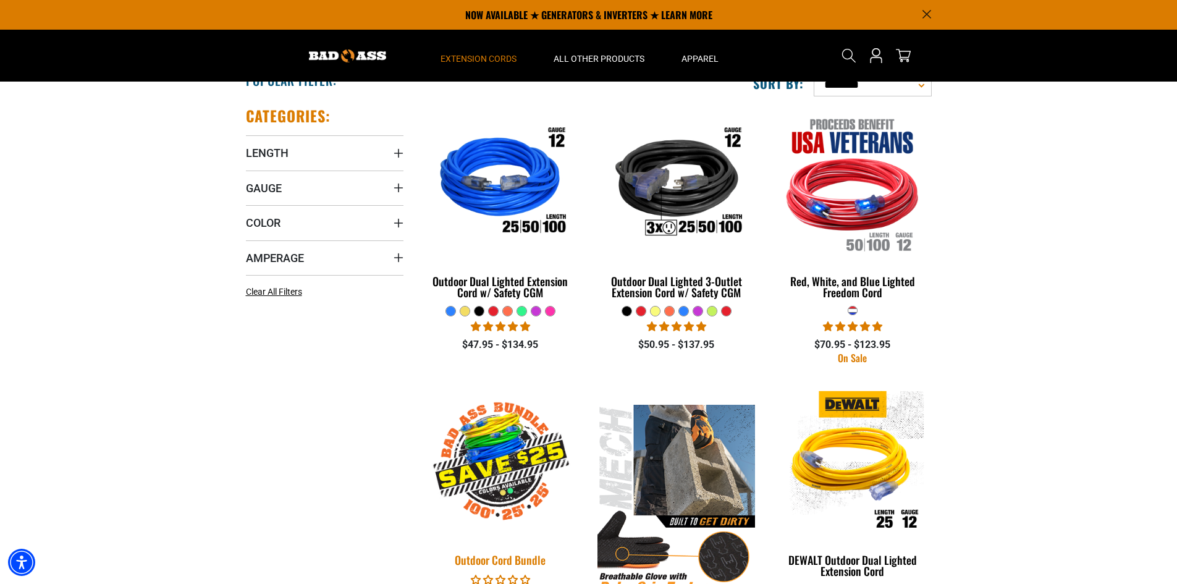
scroll to position [222, 0]
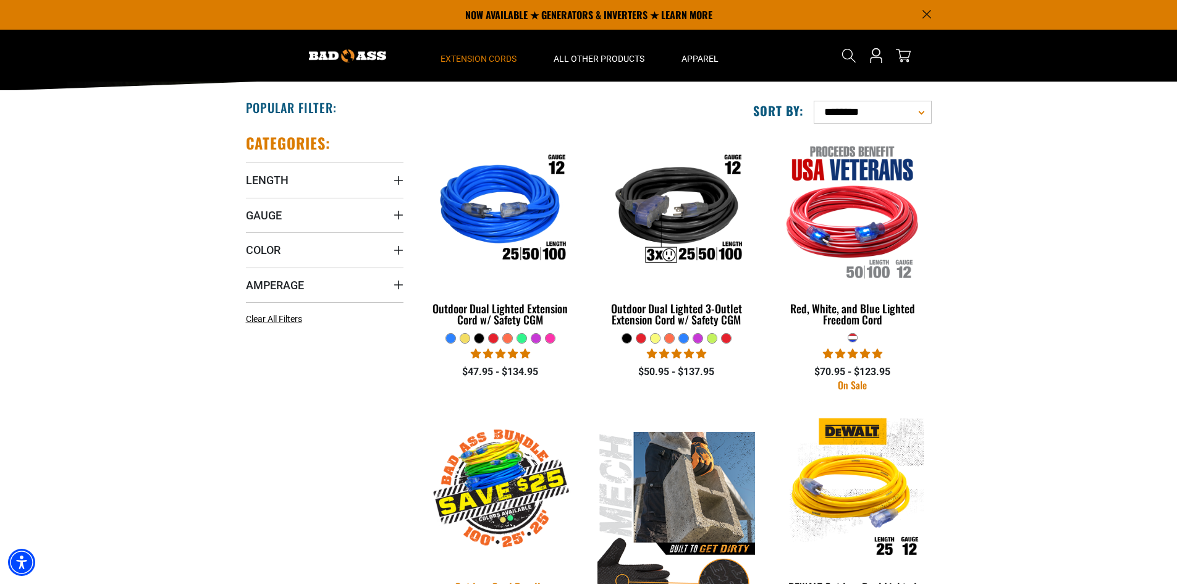
drag, startPoint x: 530, startPoint y: 465, endPoint x: 522, endPoint y: 460, distance: 8.6
click at [530, 464] on img at bounding box center [500, 489] width 173 height 158
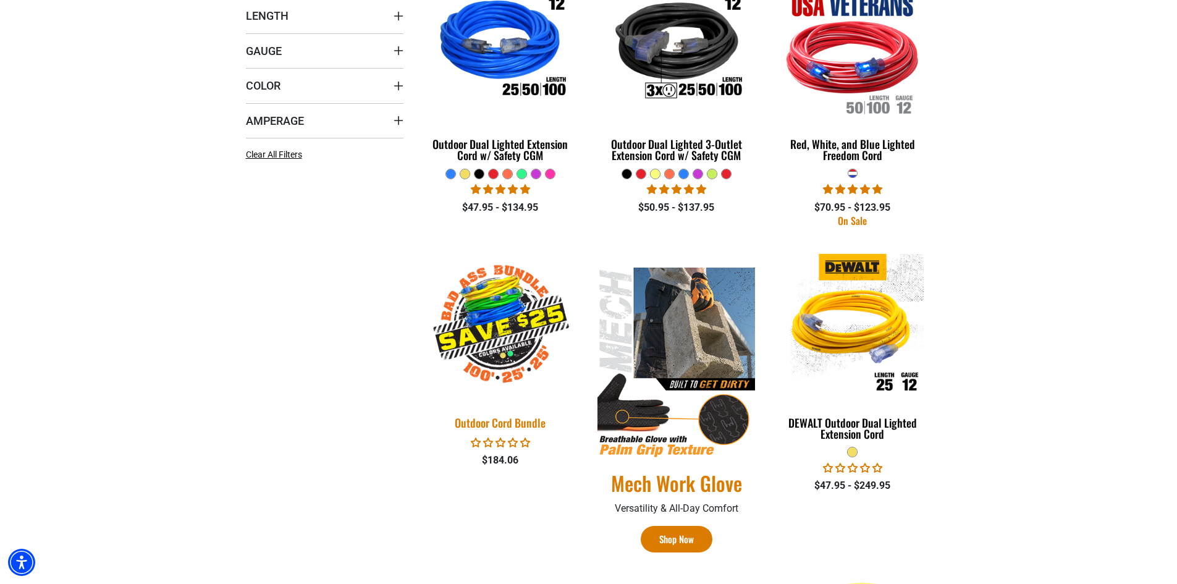
scroll to position [389, 0]
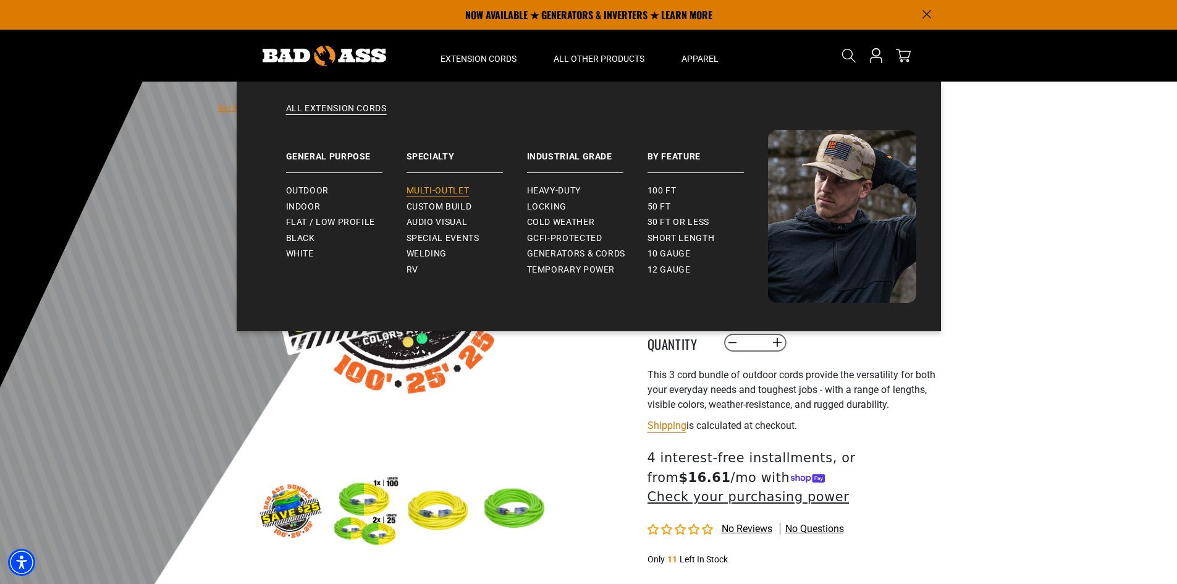
click at [455, 187] on span "Multi-Outlet" at bounding box center [438, 190] width 63 height 11
click at [559, 186] on span "Heavy-Duty" at bounding box center [554, 190] width 54 height 11
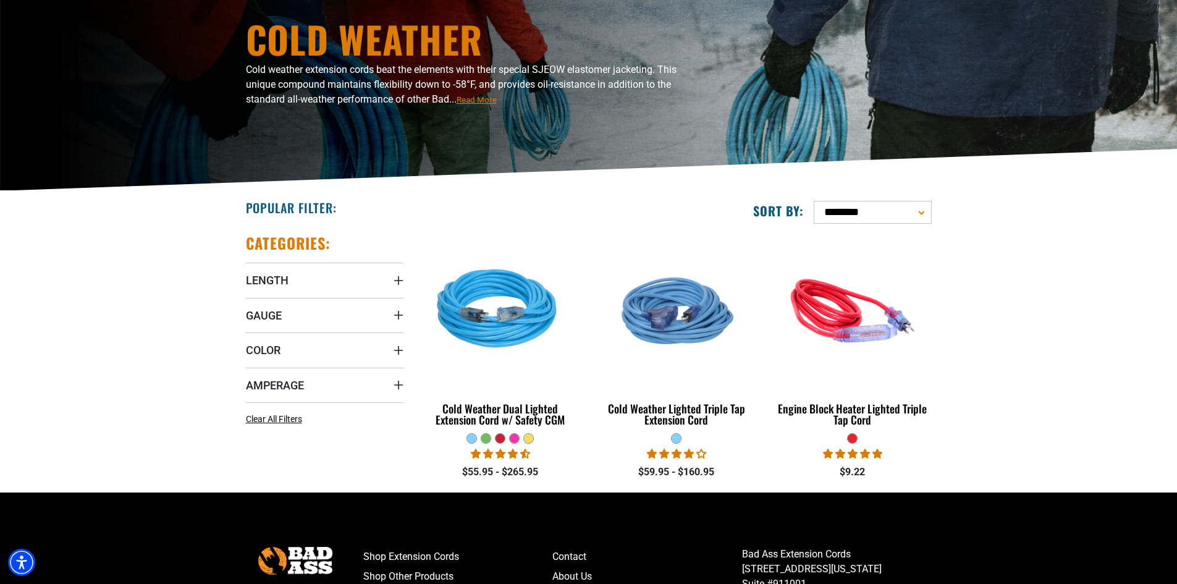
scroll to position [125, 0]
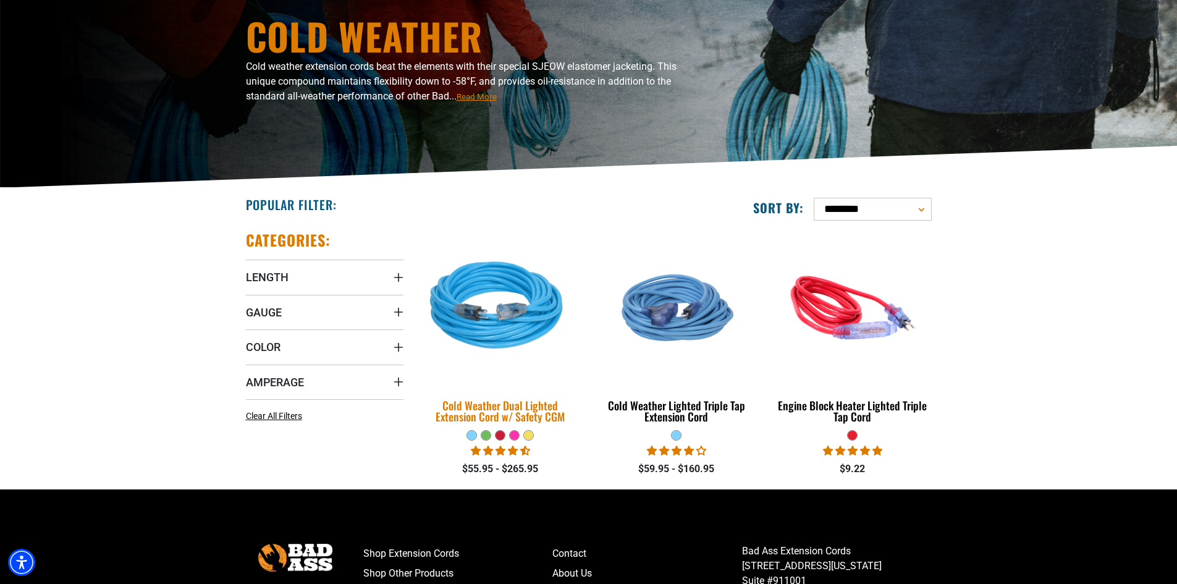
click at [497, 404] on div "Cold Weather Dual Lighted Extension Cord w/ Safety CGM" at bounding box center [501, 411] width 158 height 22
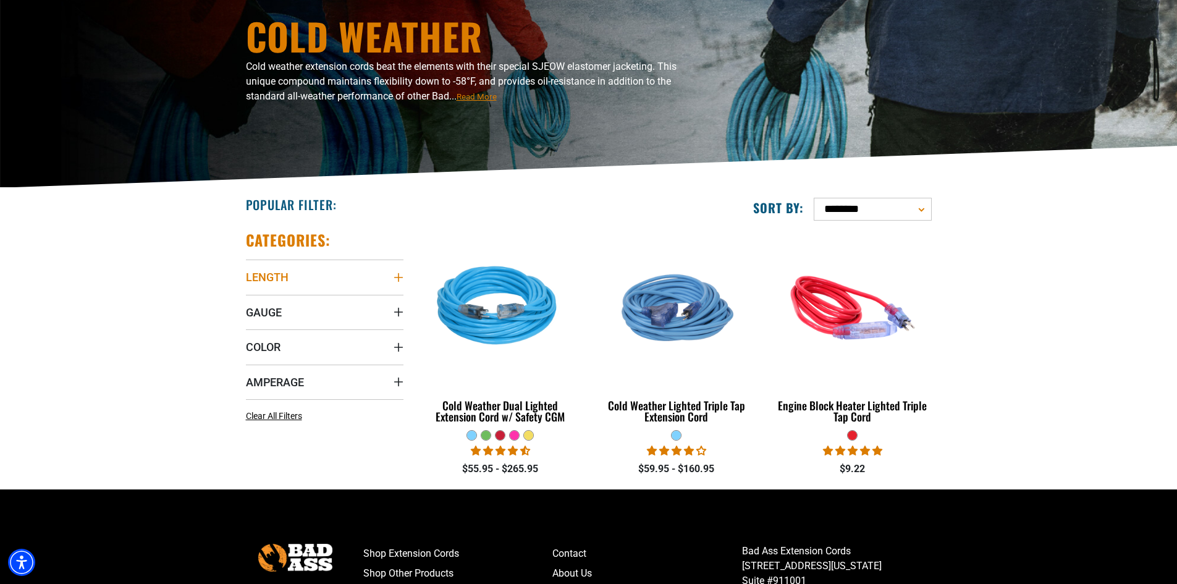
click at [399, 276] on icon "Length" at bounding box center [399, 278] width 10 height 10
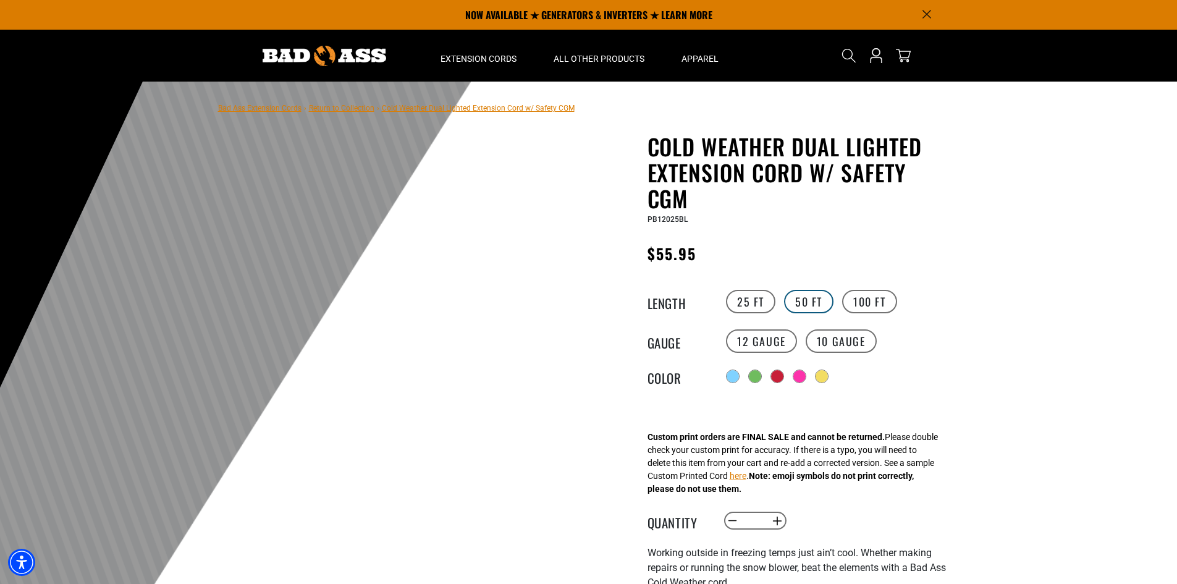
click at [798, 298] on label "50 FT" at bounding box center [808, 301] width 49 height 23
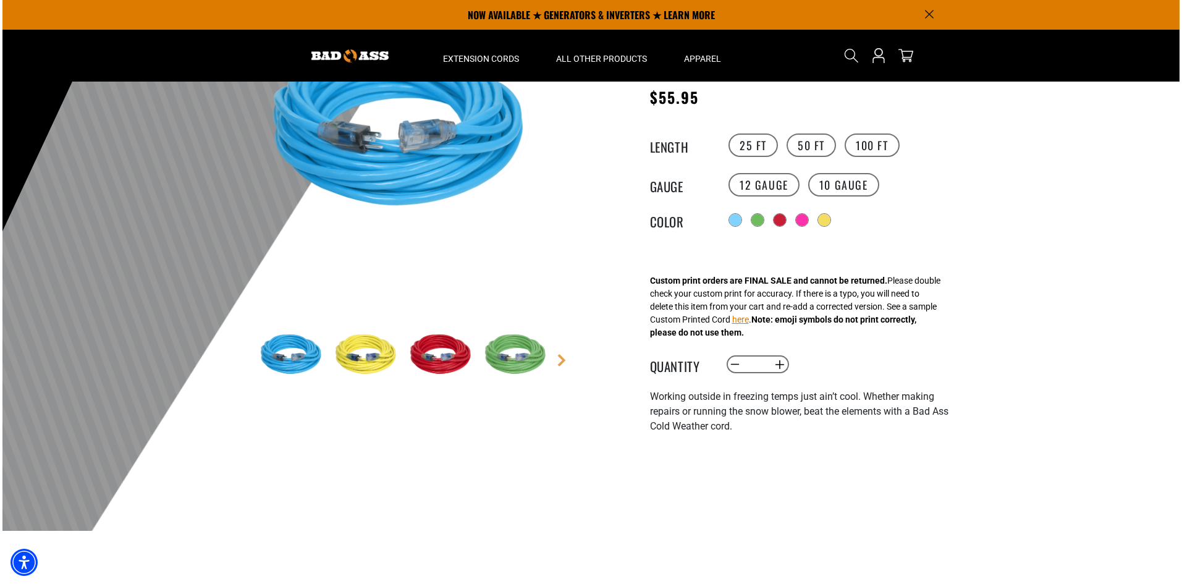
scroll to position [143, 0]
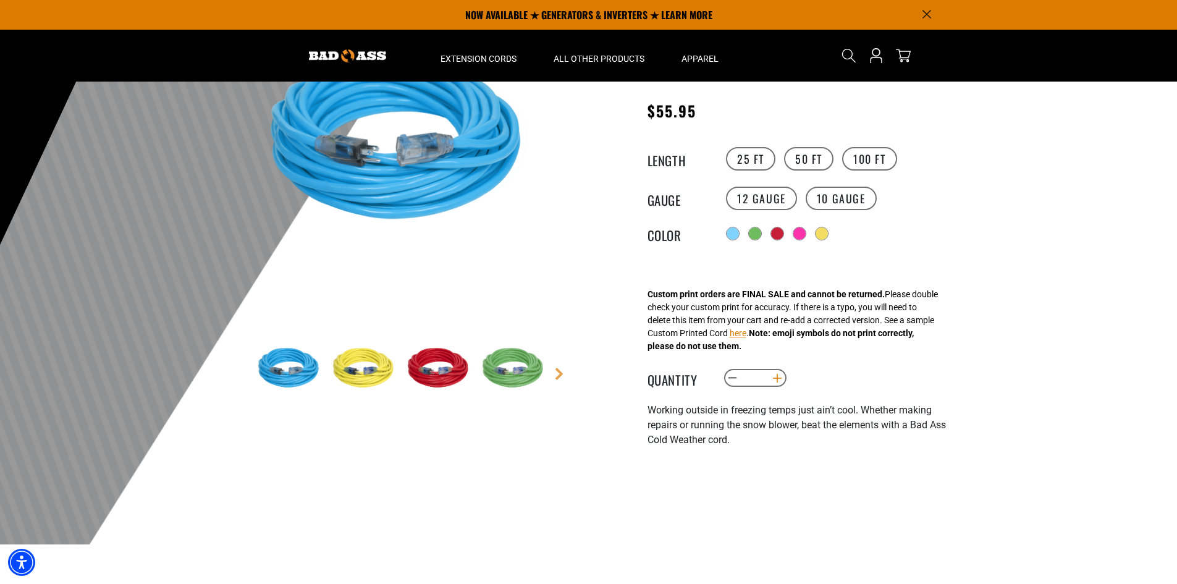
click at [778, 381] on button "Increase quantity for Cold Weather Dual Lighted Extension Cord w/ Safety CGM" at bounding box center [776, 378] width 19 height 21
type input "*"
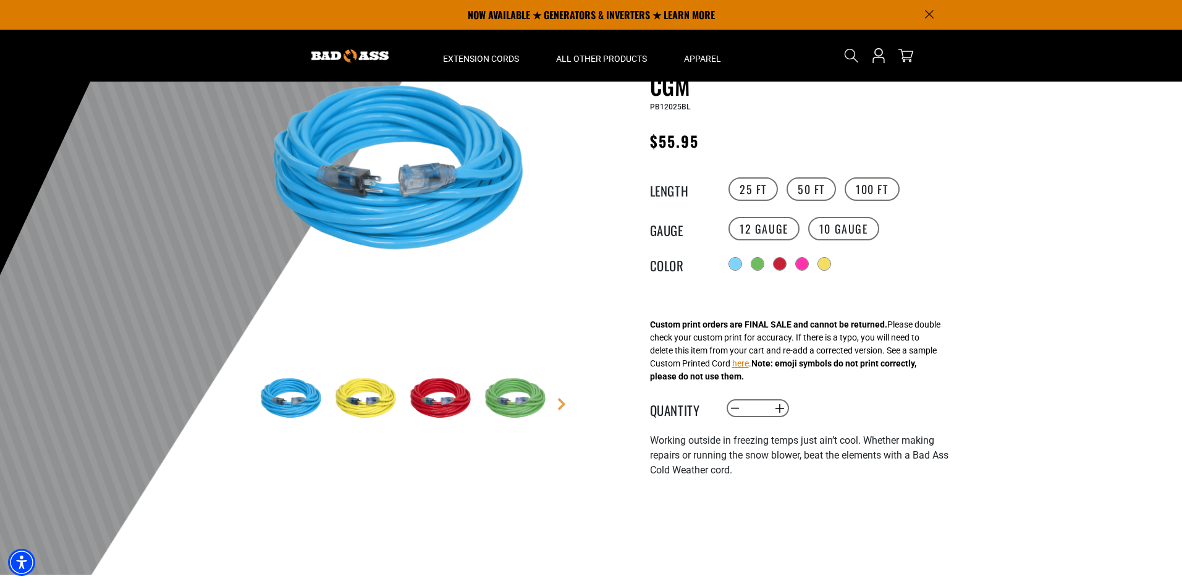
scroll to position [104, 0]
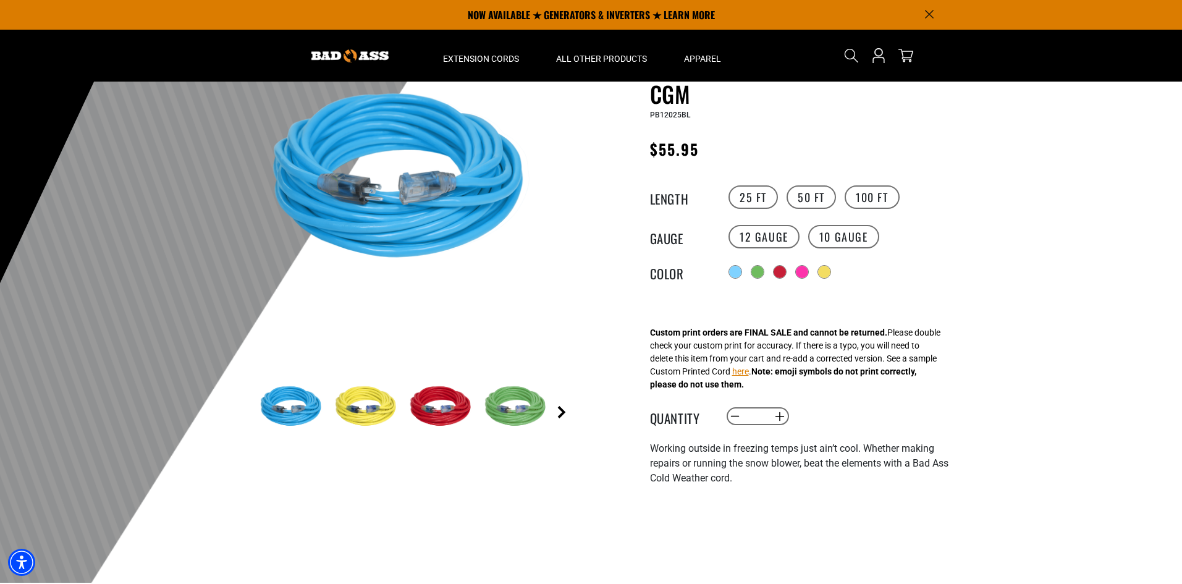
click at [564, 412] on link "Next" at bounding box center [562, 412] width 12 height 12
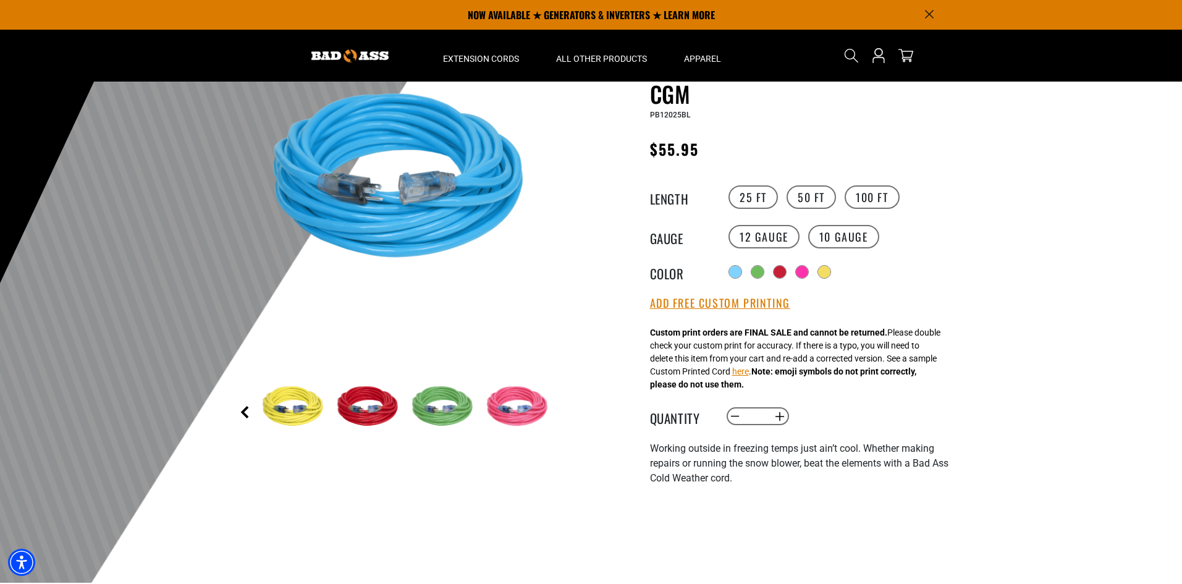
click at [246, 414] on link "Previous" at bounding box center [245, 412] width 12 height 12
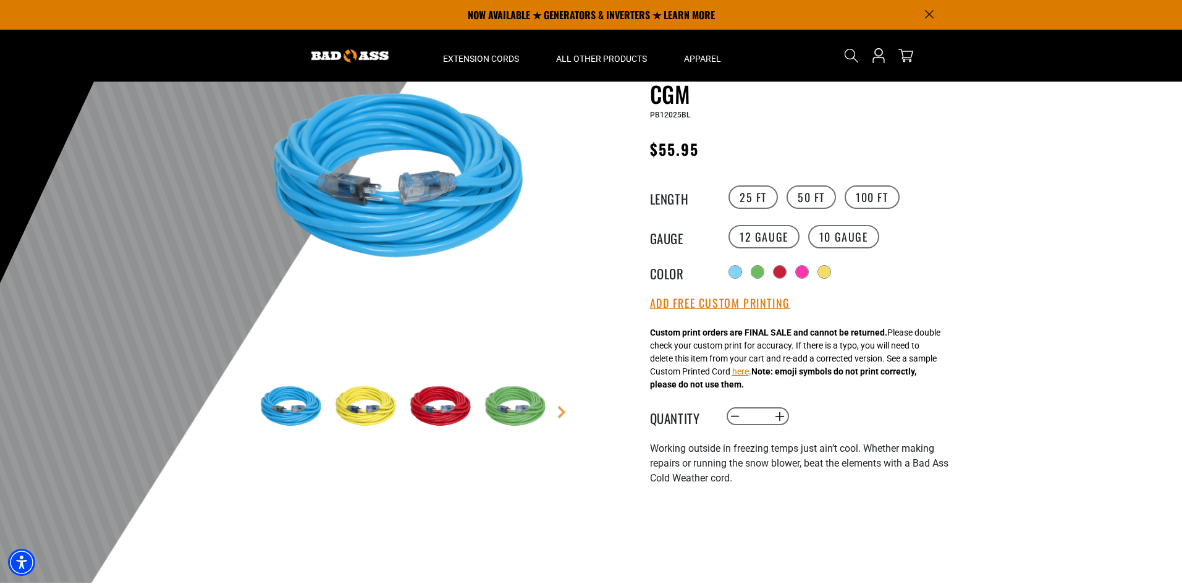
click at [247, 412] on main-product-gallery "1 of 5 Previous Next" at bounding box center [406, 268] width 352 height 478
click at [296, 407] on img at bounding box center [293, 407] width 72 height 72
click at [740, 273] on div at bounding box center [736, 273] width 12 height 12
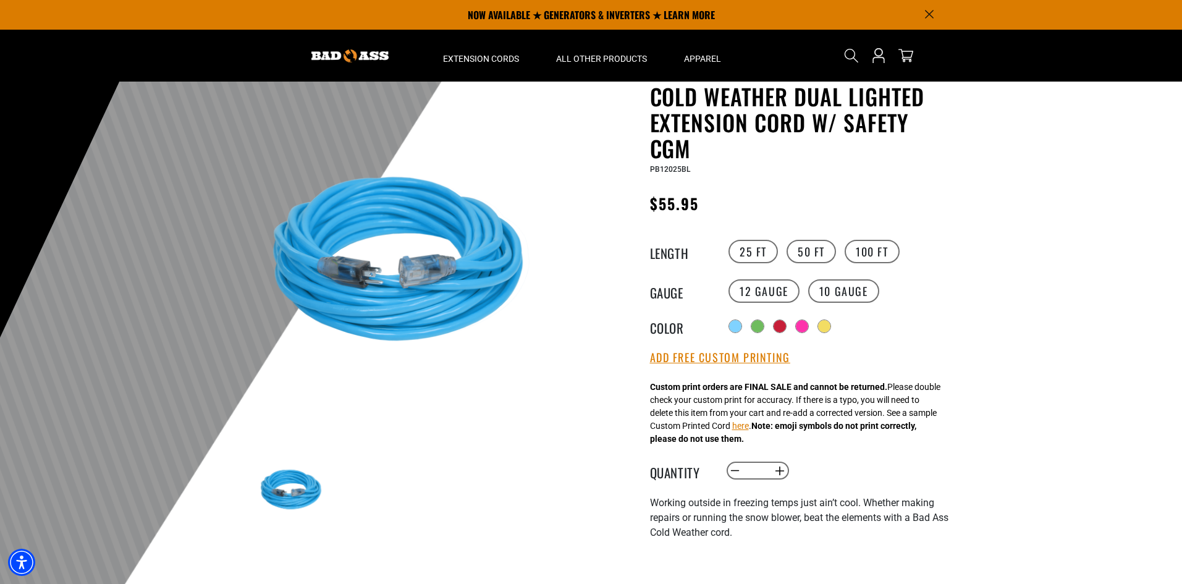
scroll to position [0, 0]
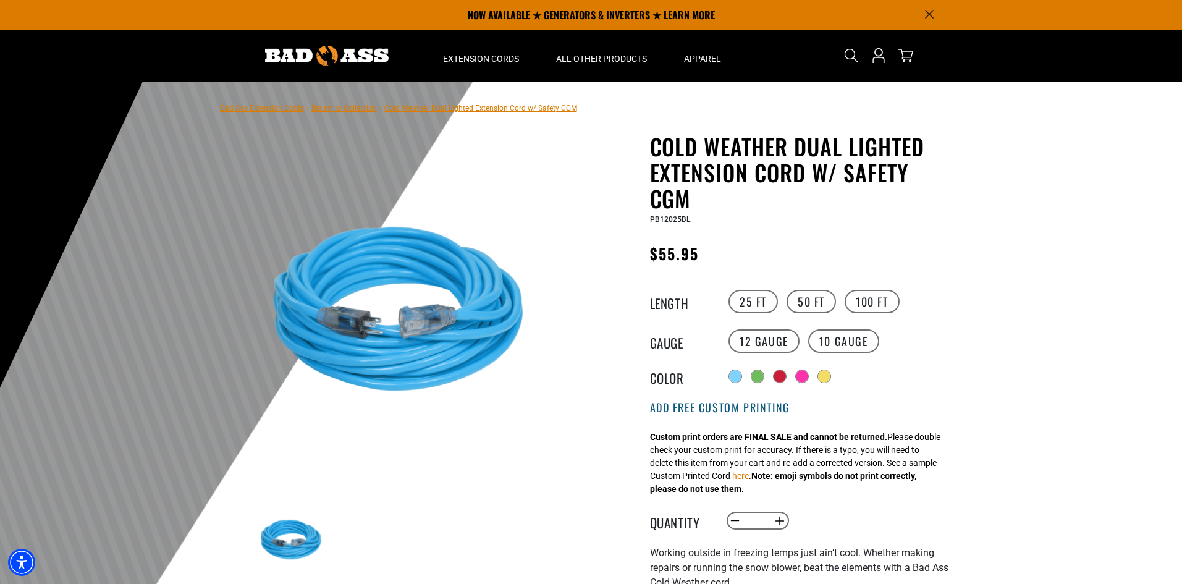
click at [740, 408] on button "Add Free Custom Printing" at bounding box center [720, 408] width 140 height 14
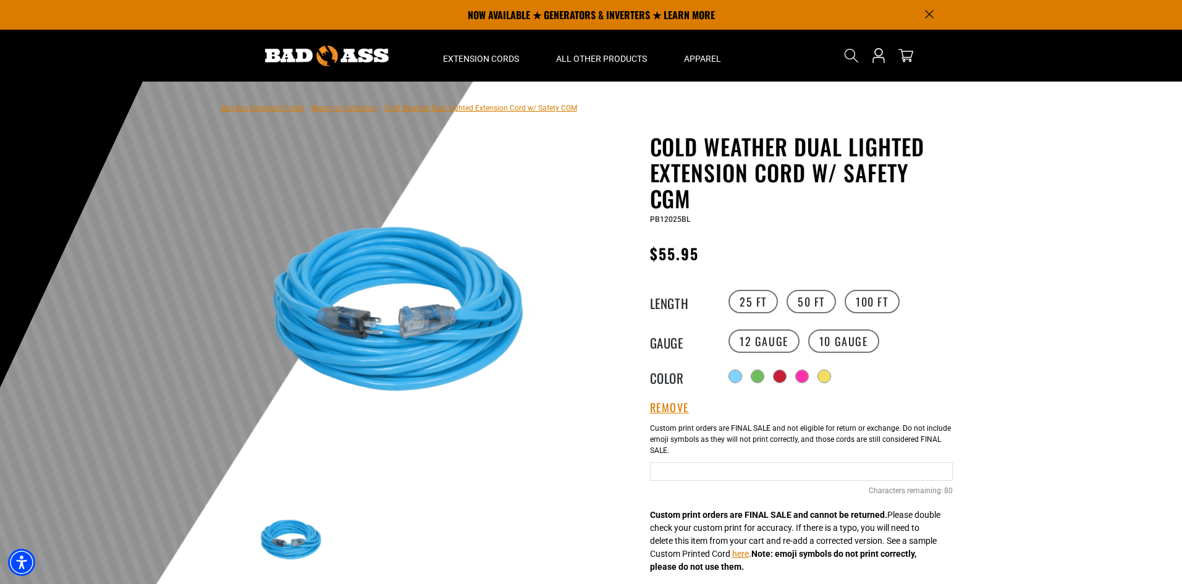
click at [674, 412] on button "Remove" at bounding box center [670, 408] width 40 height 14
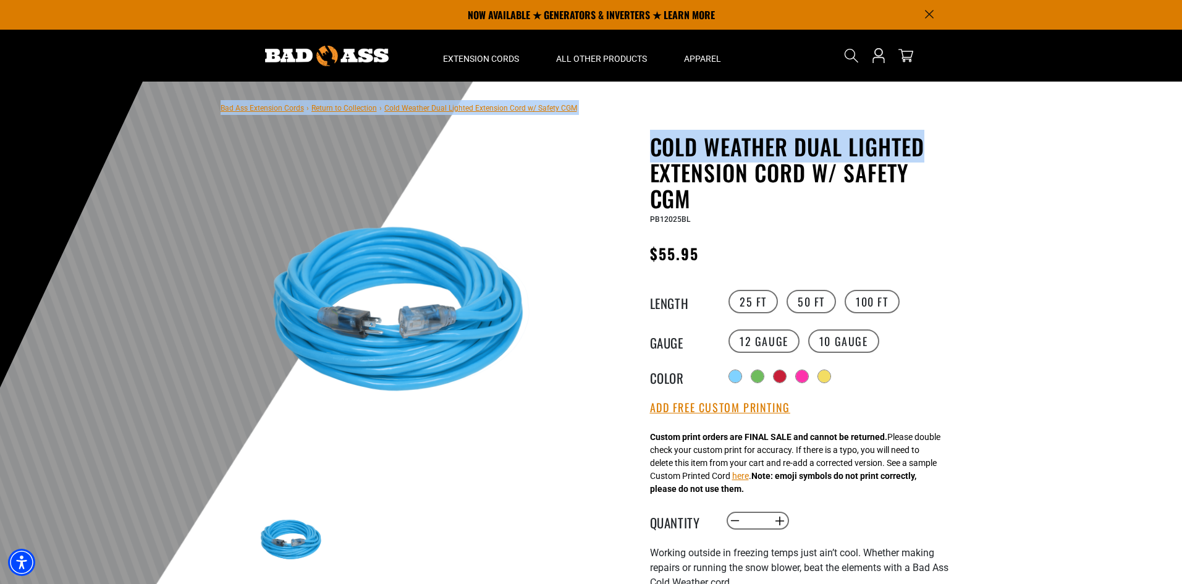
drag, startPoint x: 1179, startPoint y: 108, endPoint x: 1180, endPoint y: 114, distance: 6.9
click at [1177, 125] on html "Skip to main content Enable accessibility for low vision Open the accessibility…" at bounding box center [591, 292] width 1182 height 584
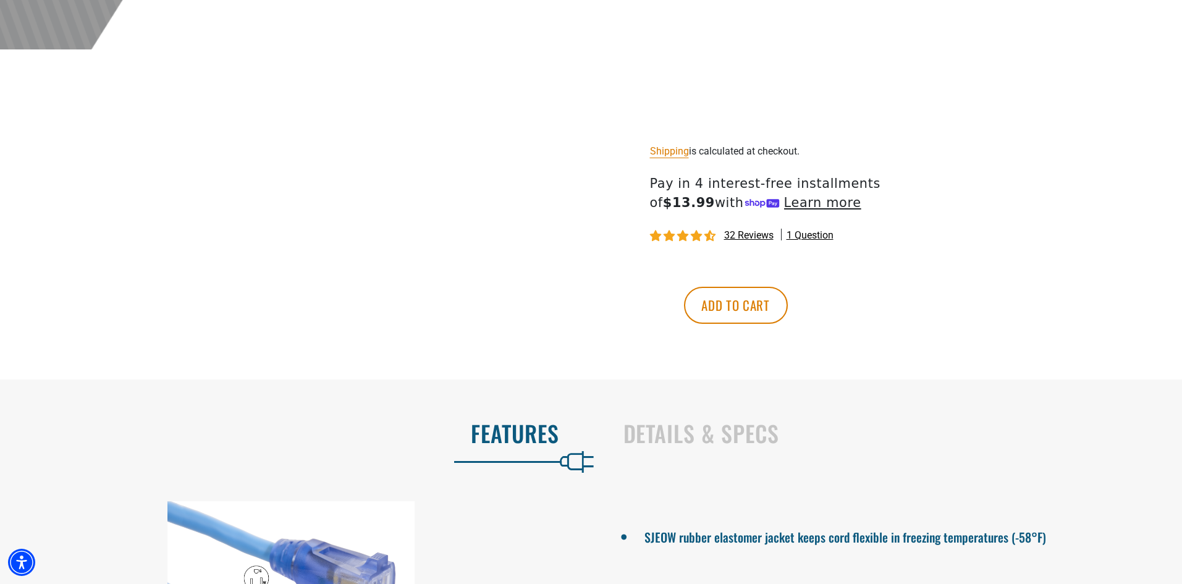
scroll to position [641, 0]
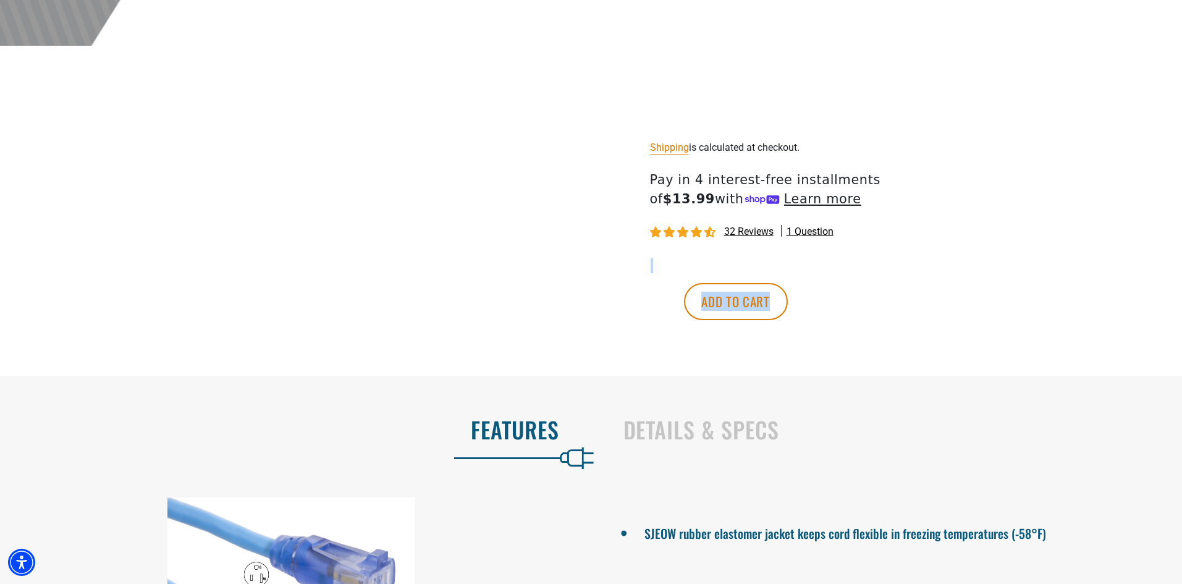
drag, startPoint x: 1183, startPoint y: 224, endPoint x: 1175, endPoint y: 313, distance: 89.3
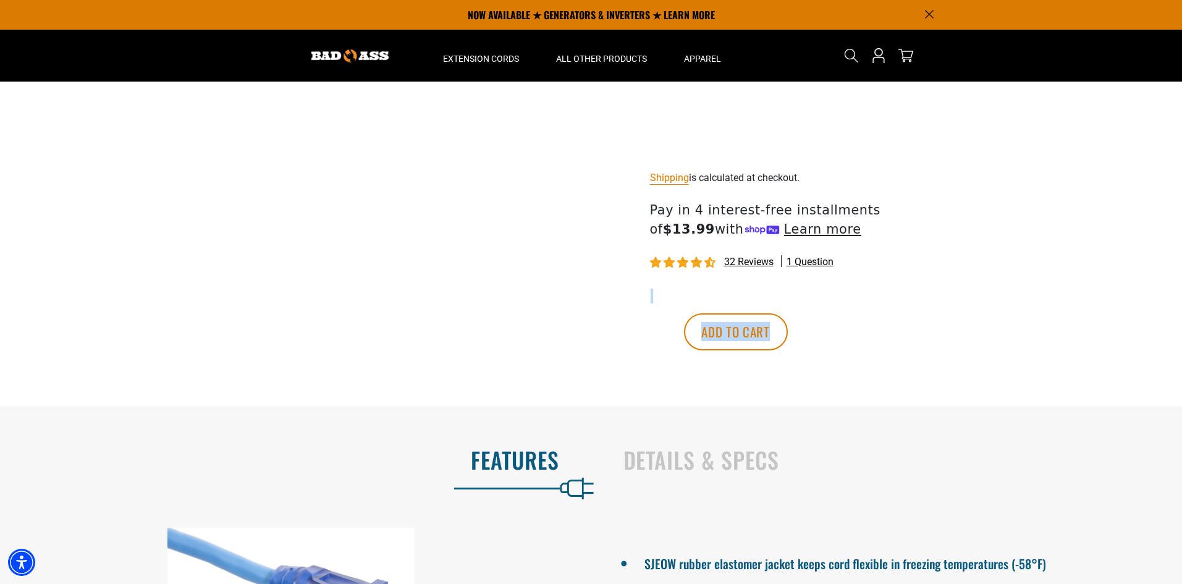
scroll to position [612, 0]
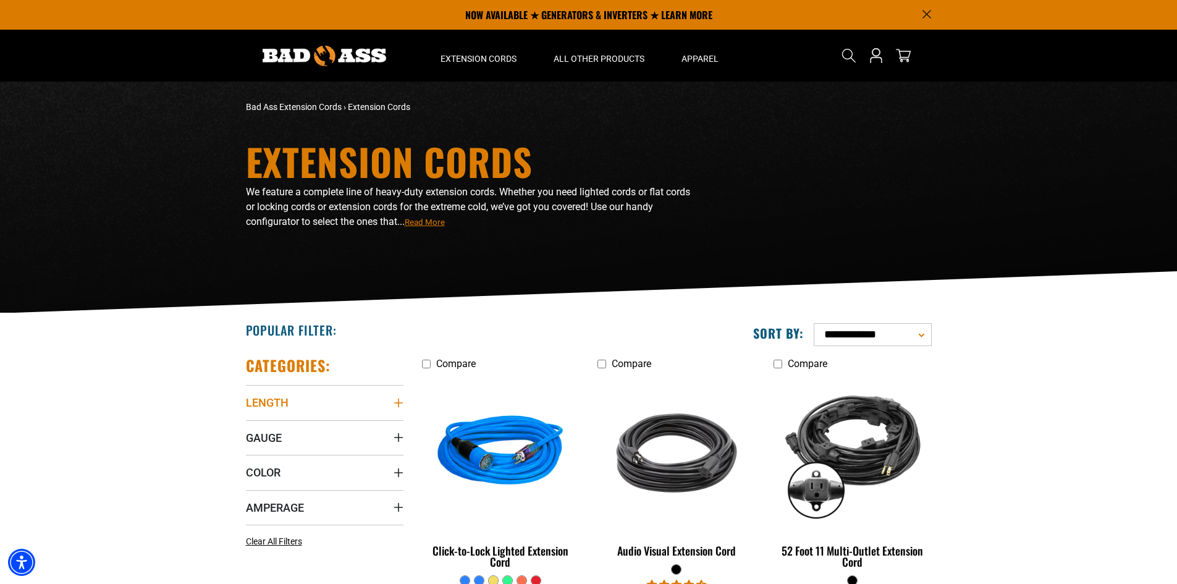
click at [402, 407] on icon "Length" at bounding box center [399, 403] width 10 height 10
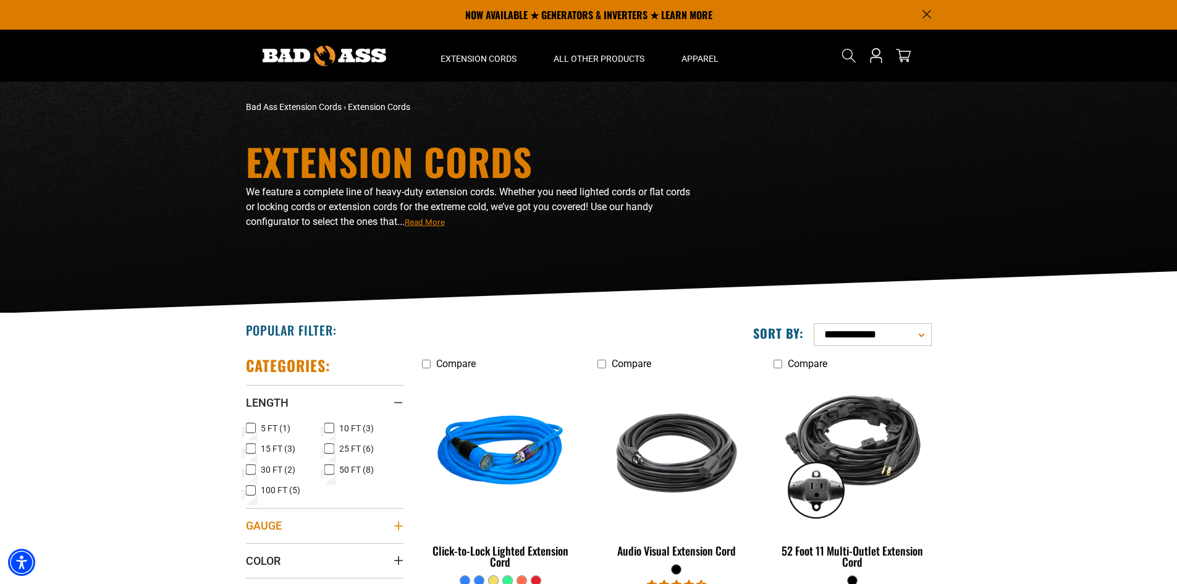
click at [398, 530] on summary "Gauge" at bounding box center [325, 525] width 158 height 35
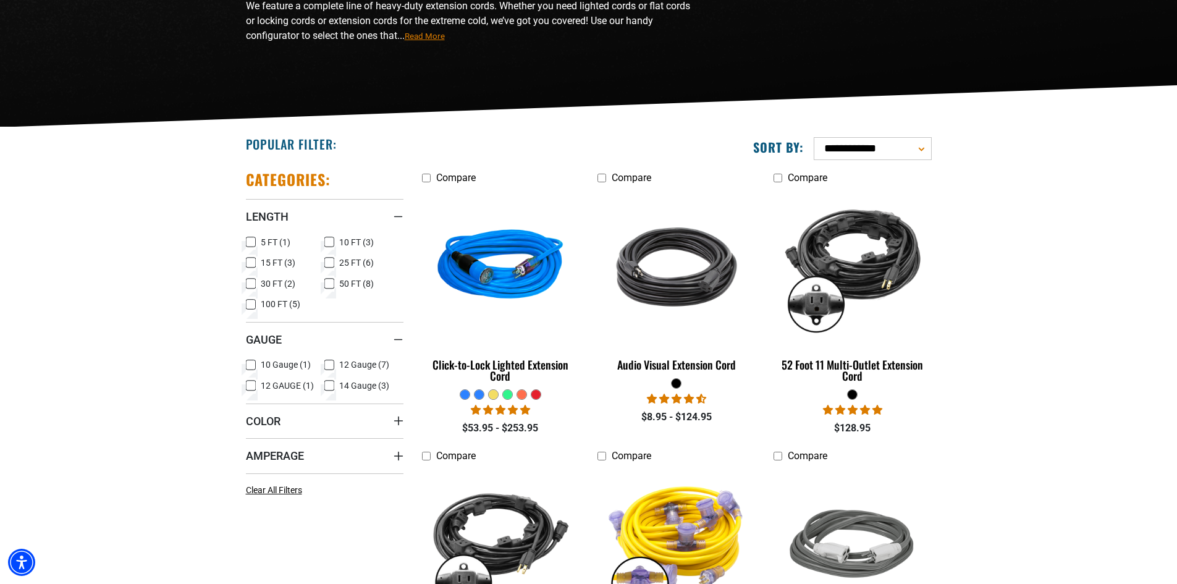
scroll to position [208, 0]
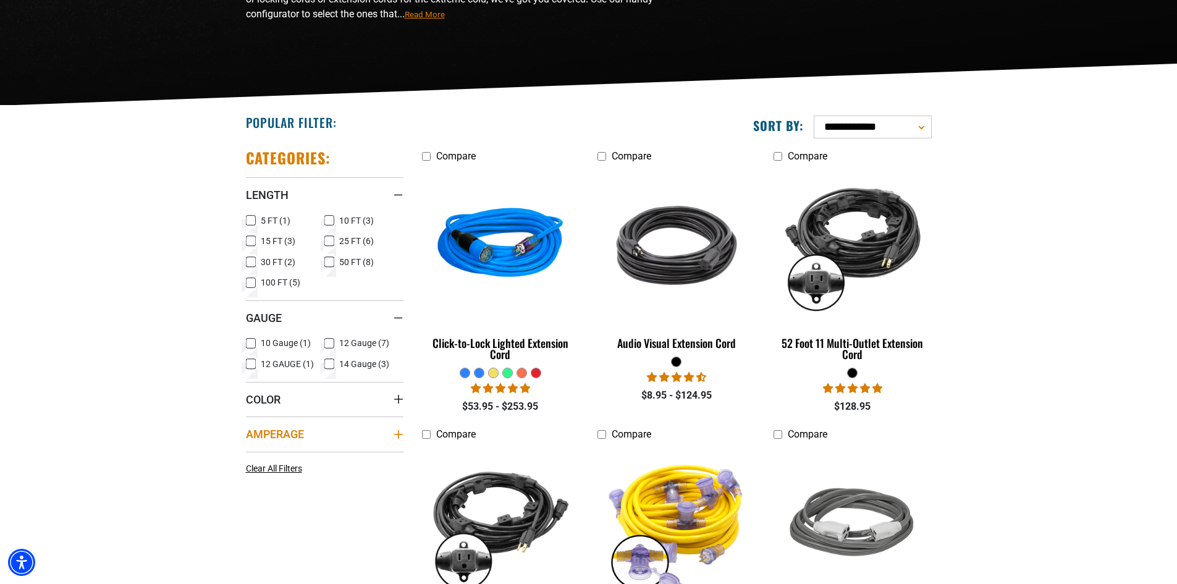
click at [400, 433] on icon "Amperage" at bounding box center [399, 434] width 10 height 10
click at [396, 396] on icon "Color" at bounding box center [399, 399] width 10 height 10
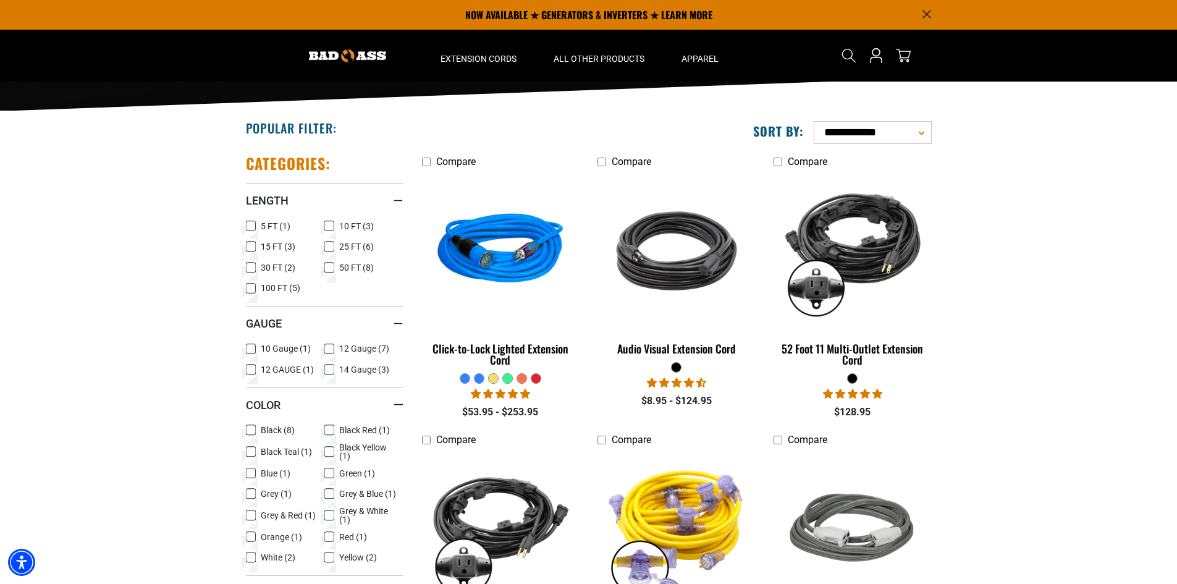
scroll to position [198, 0]
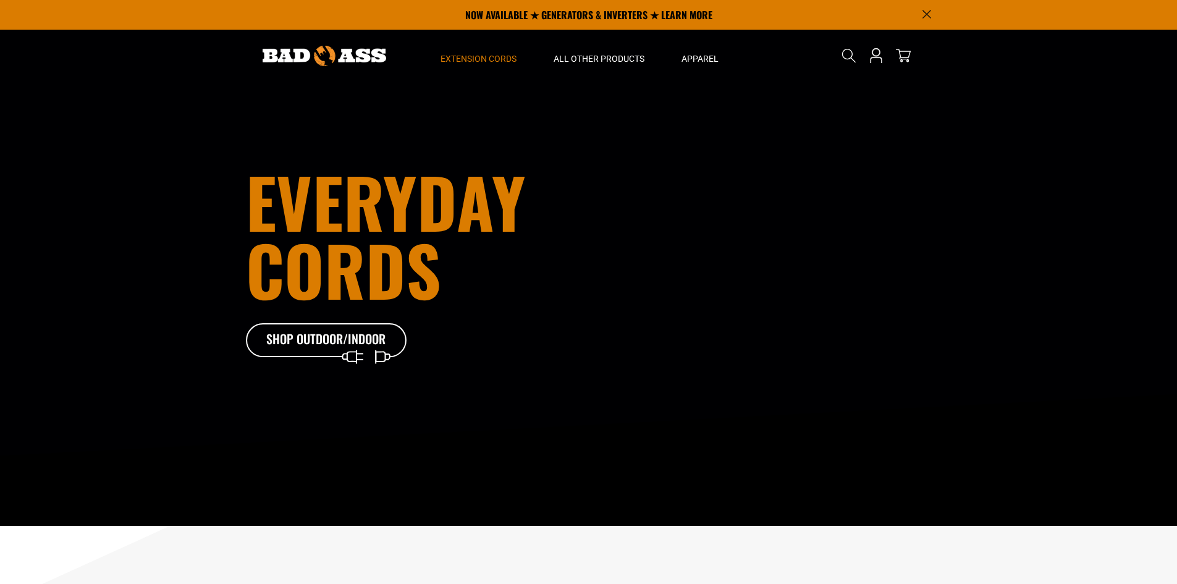
click at [470, 54] on span "Extension Cords" at bounding box center [479, 58] width 76 height 11
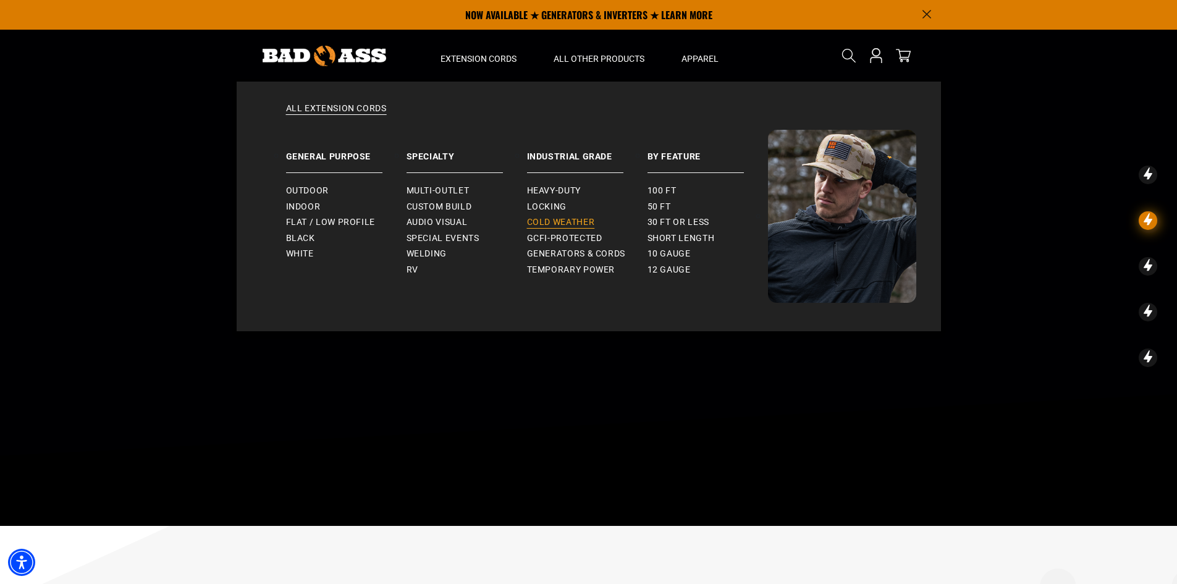
click at [585, 218] on link "Cold Weather" at bounding box center [587, 222] width 121 height 16
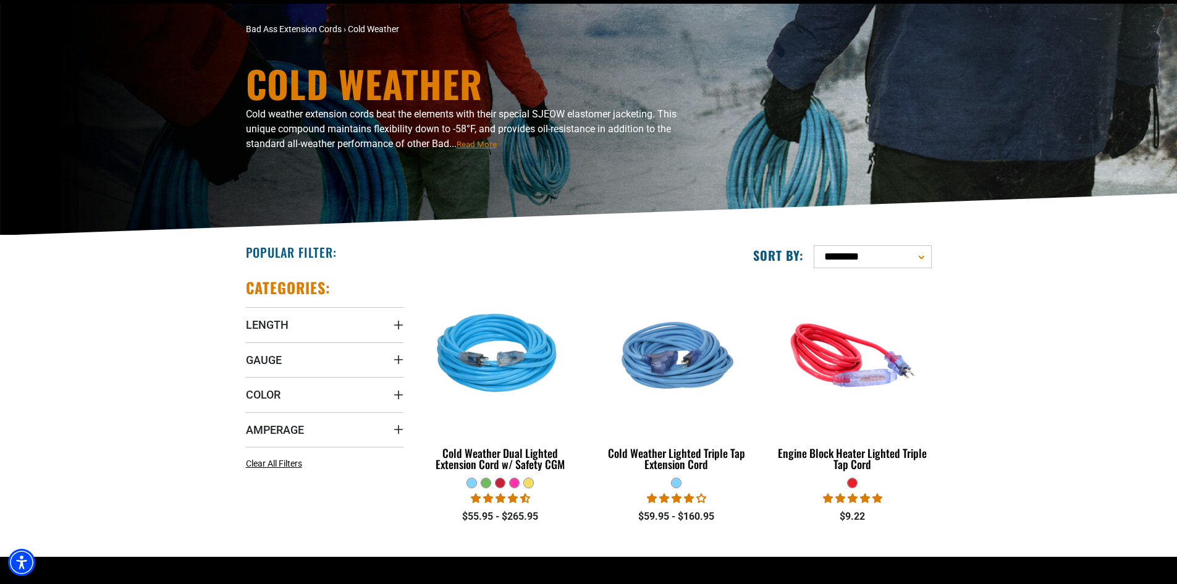
scroll to position [78, 0]
drag, startPoint x: 1182, startPoint y: 354, endPoint x: 1176, endPoint y: 402, distance: 47.9
click at [1176, 402] on html "Skip to main content Enable accessibility for low vision Open the accessibility…" at bounding box center [588, 214] width 1177 height 584
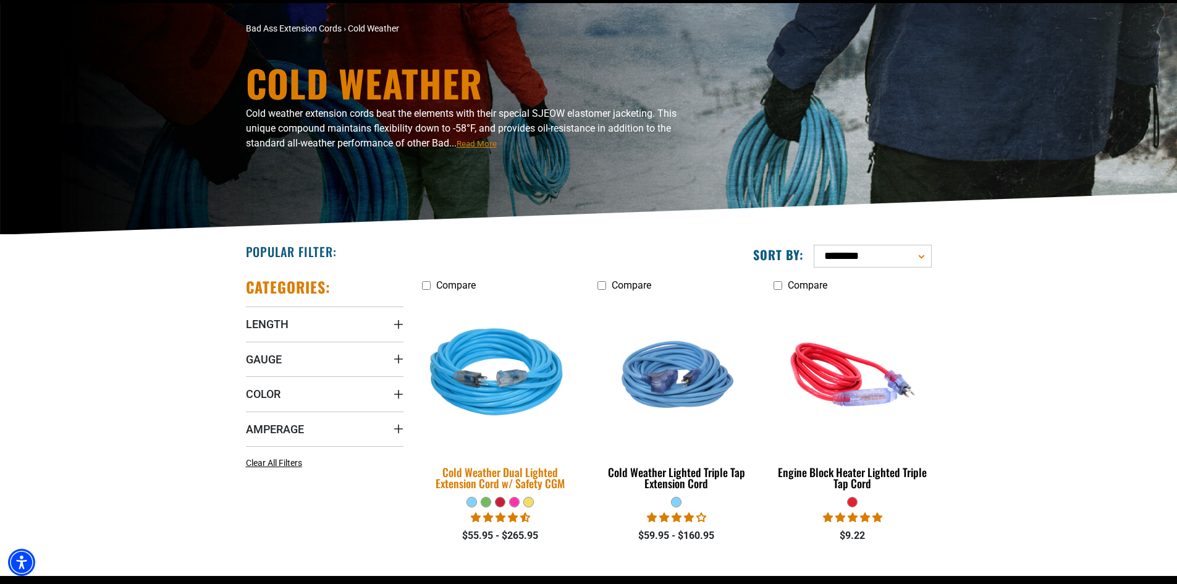
click at [488, 471] on div "Cold Weather Dual Lighted Extension Cord w/ Safety CGM" at bounding box center [501, 478] width 158 height 22
click at [497, 384] on img at bounding box center [500, 374] width 173 height 158
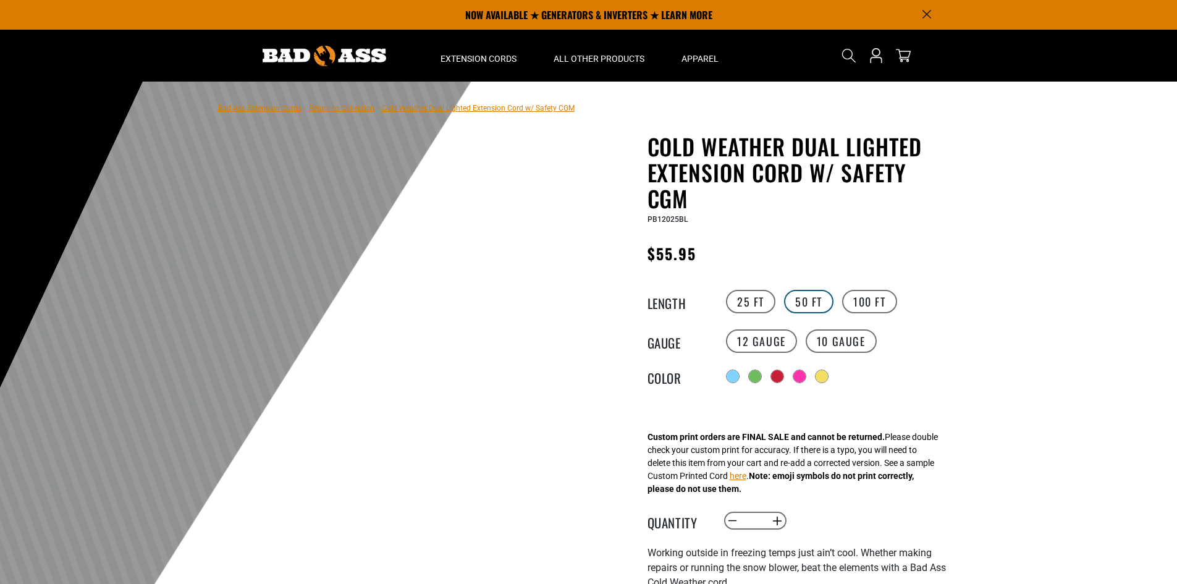
click at [805, 300] on label "50 FT" at bounding box center [808, 301] width 49 height 23
click at [776, 523] on button "Increase quantity for Cold Weather Dual Lighted Extension Cord w/ Safety CGM" at bounding box center [776, 520] width 19 height 21
type input "*"
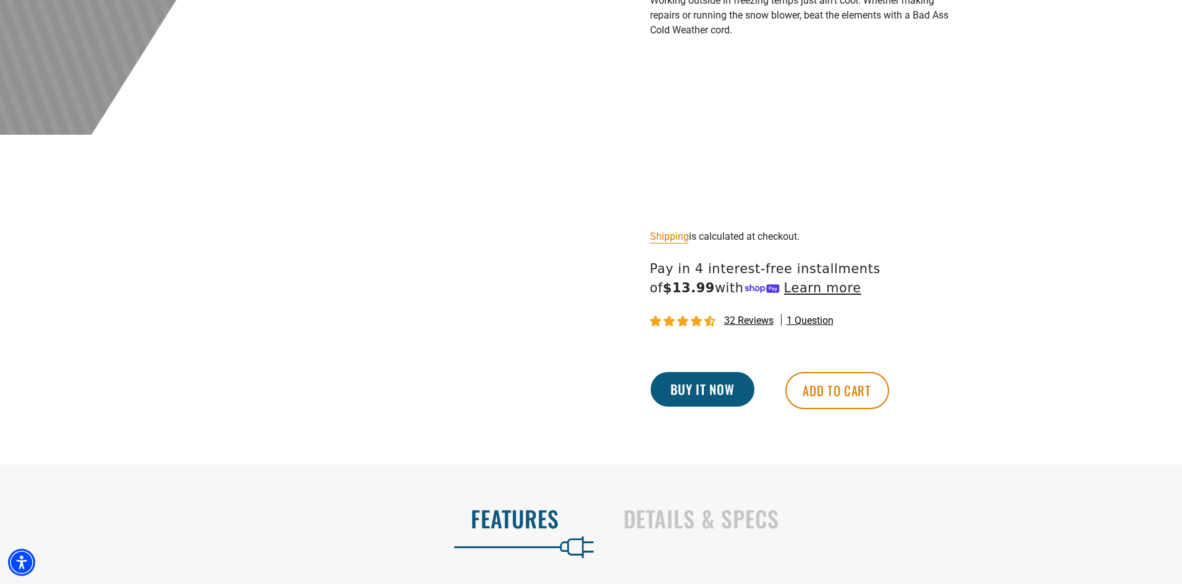
click at [721, 391] on button "Buy it now" at bounding box center [703, 389] width 104 height 35
click at [688, 385] on button "Buy it now" at bounding box center [703, 389] width 104 height 35
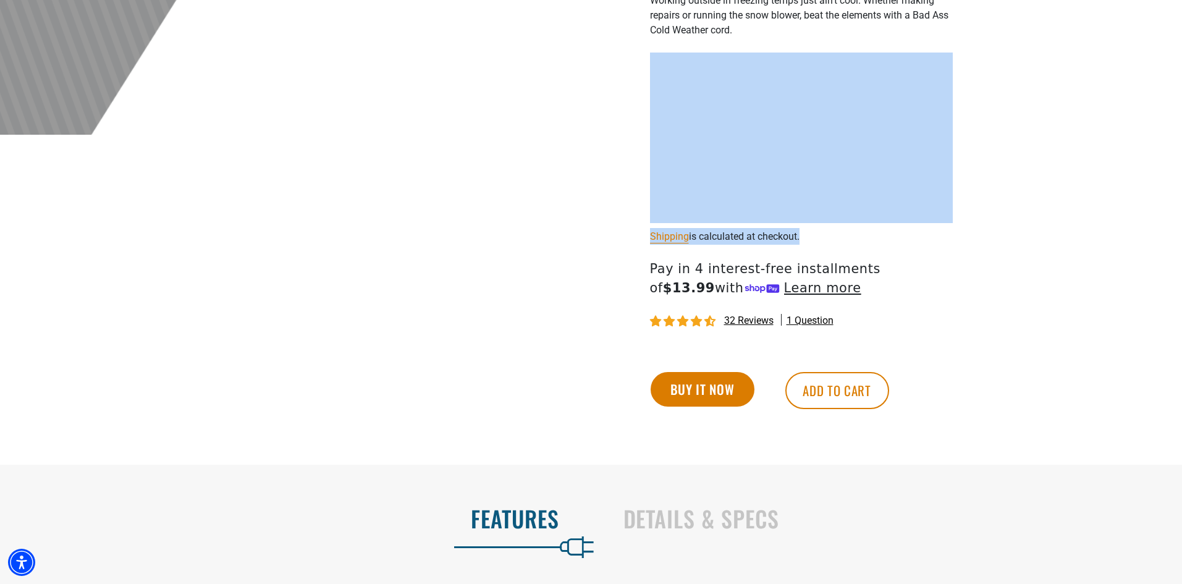
drag, startPoint x: 1182, startPoint y: 197, endPoint x: 1186, endPoint y: 238, distance: 41.6
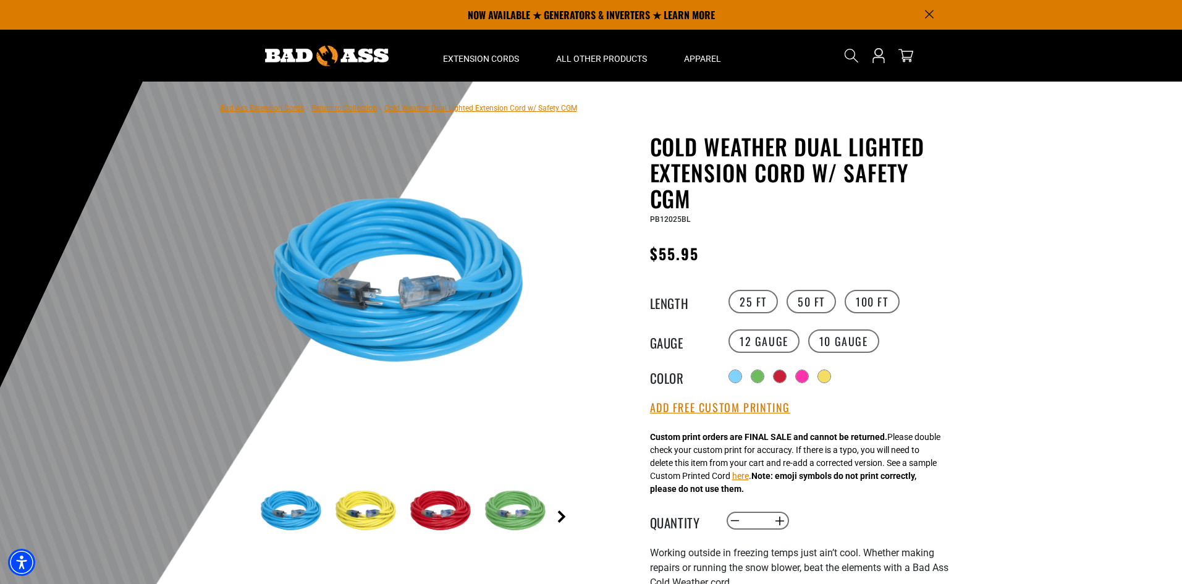
click at [562, 517] on link "Next" at bounding box center [562, 516] width 12 height 12
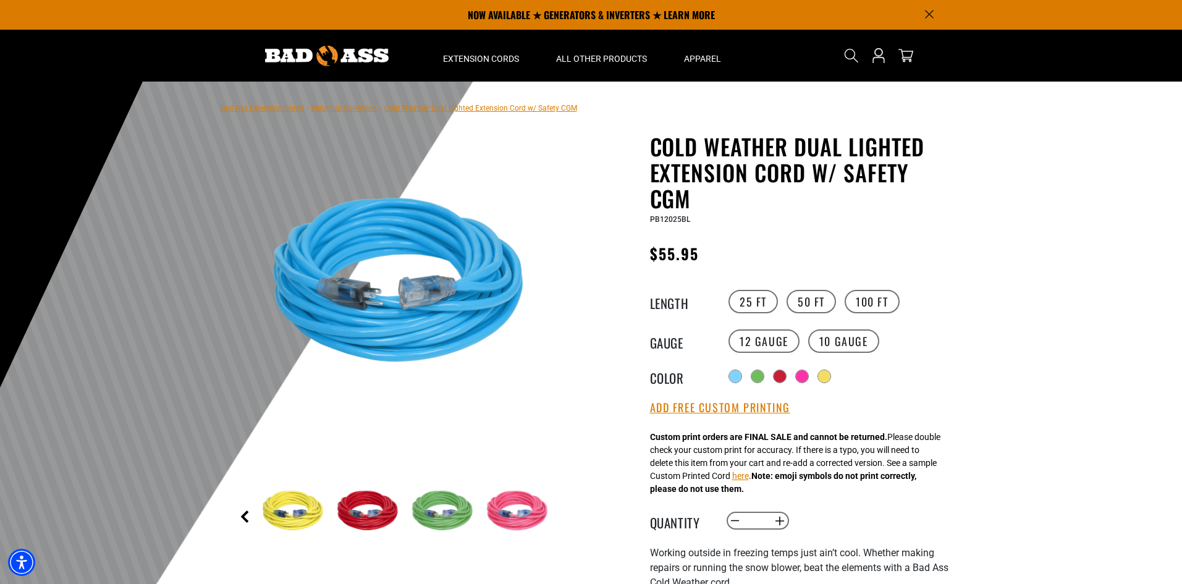
click at [245, 518] on link "Previous" at bounding box center [245, 516] width 12 height 12
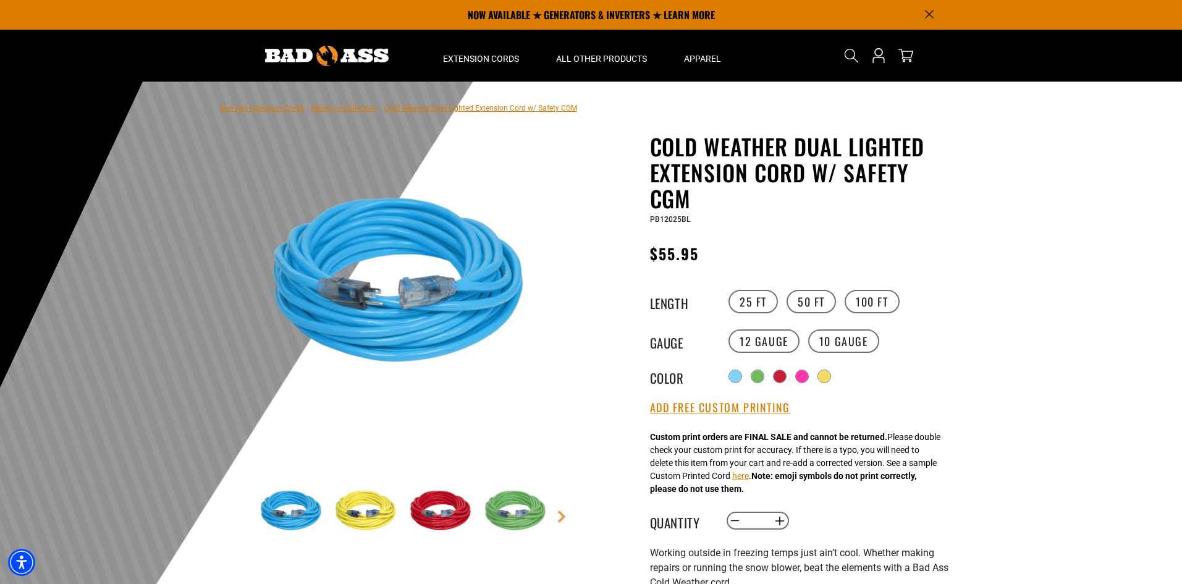
click at [266, 106] on link "Bad Ass Extension Cords" at bounding box center [262, 108] width 83 height 9
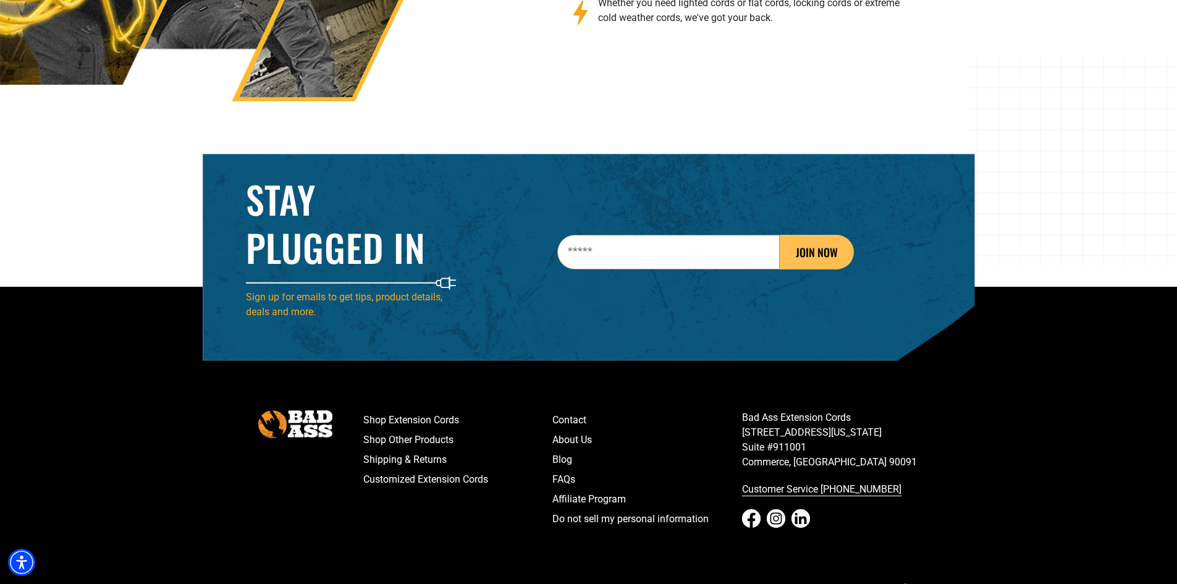
scroll to position [1987, 0]
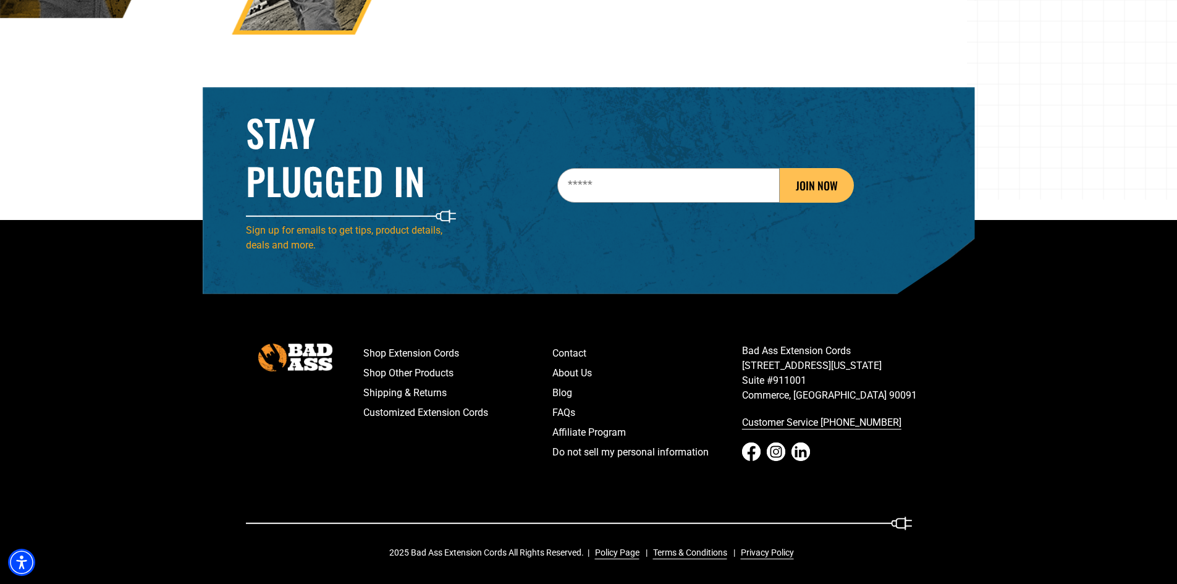
drag, startPoint x: 1180, startPoint y: 130, endPoint x: 1186, endPoint y: 610, distance: 480.2
click at [575, 350] on link "Contact" at bounding box center [647, 354] width 190 height 20
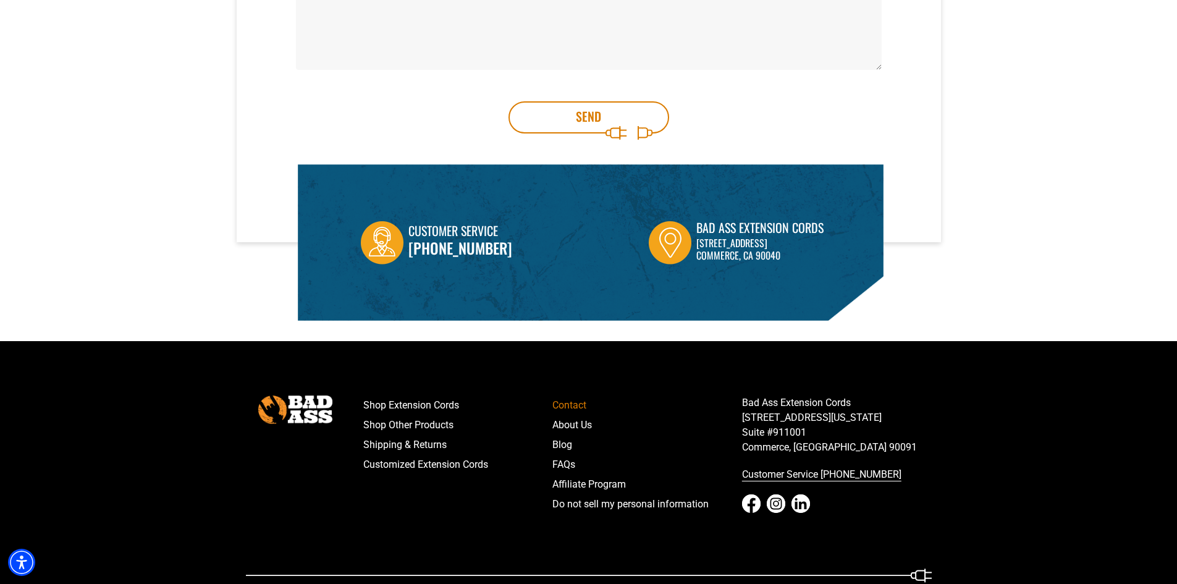
scroll to position [346, 0]
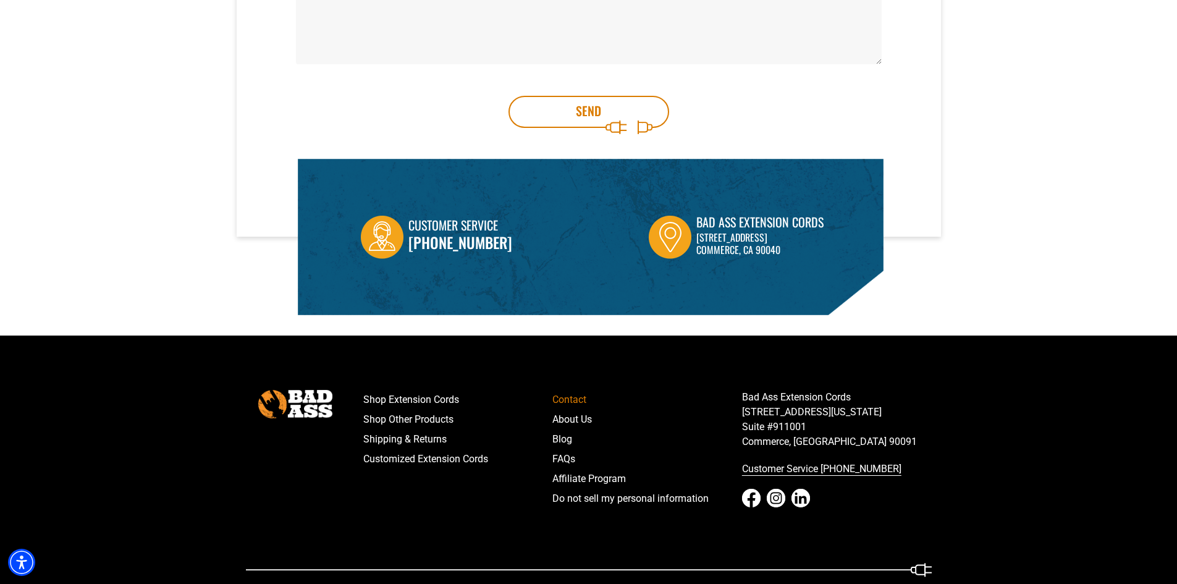
drag, startPoint x: 1180, startPoint y: 338, endPoint x: 1145, endPoint y: 537, distance: 202.0
